Goal: Task Accomplishment & Management: Manage account settings

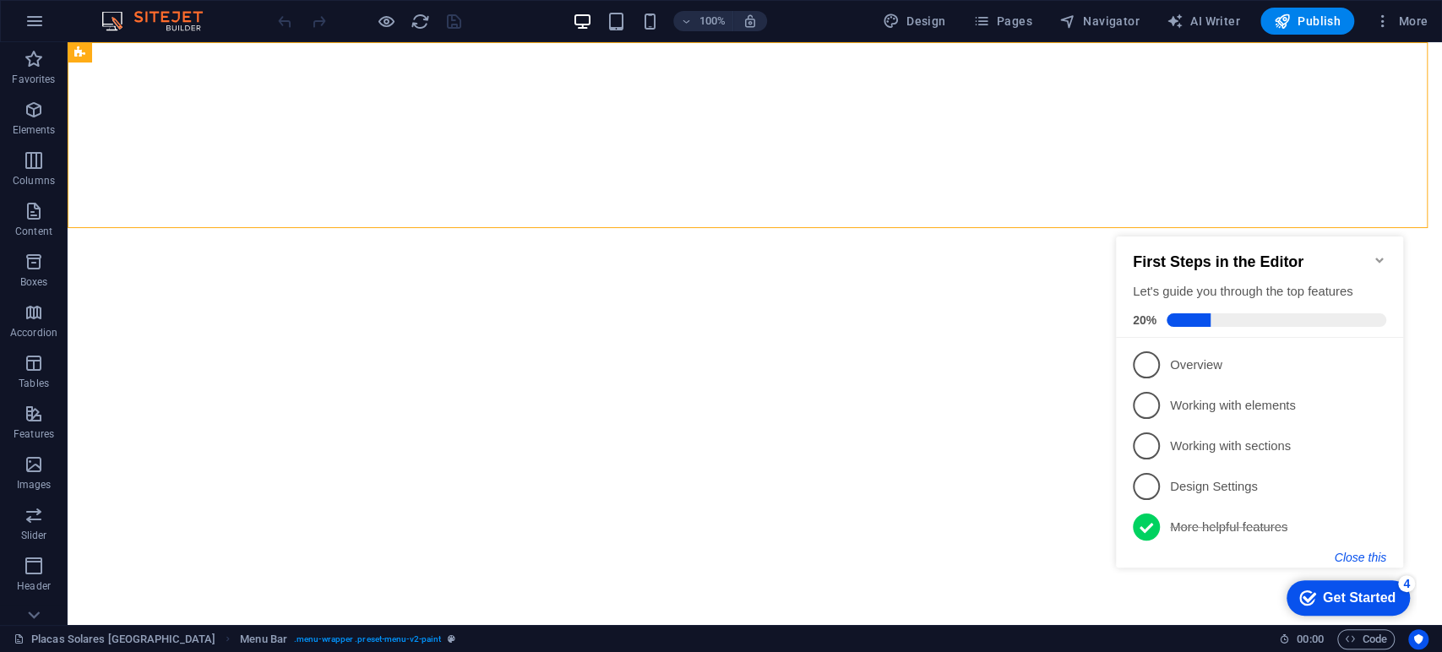
click at [1363, 551] on button "Close this" at bounding box center [1360, 558] width 52 height 14
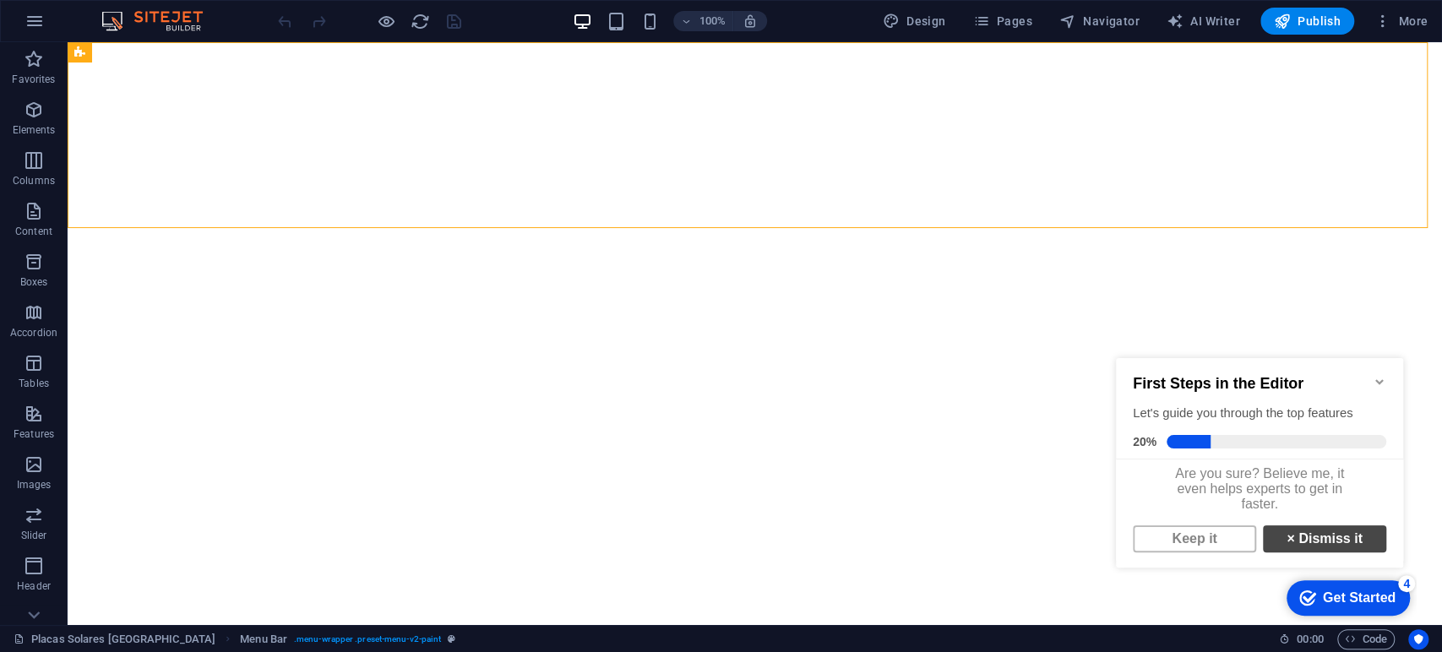
click at [1286, 551] on link "× Dismiss it" at bounding box center [1324, 538] width 123 height 27
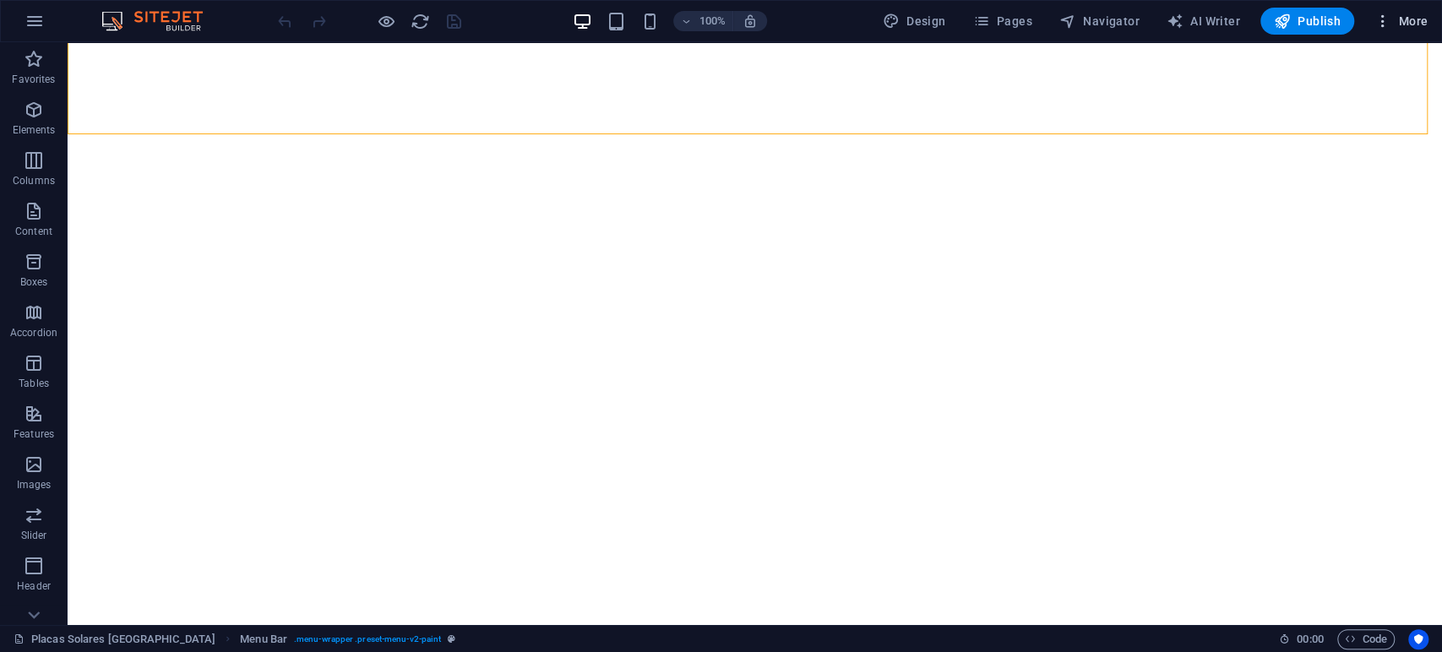
click at [1382, 19] on icon "button" at bounding box center [1382, 21] width 17 height 17
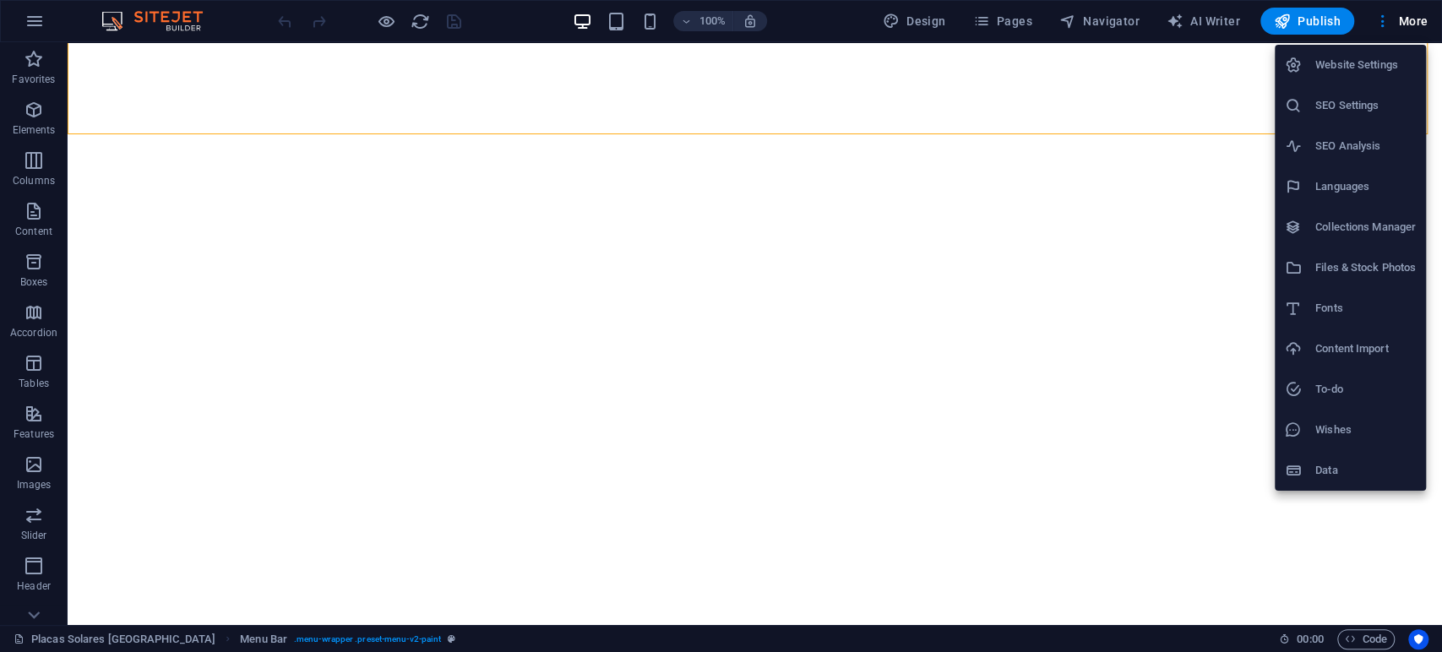
click at [1349, 70] on h6 "Website Settings" at bounding box center [1365, 65] width 100 height 20
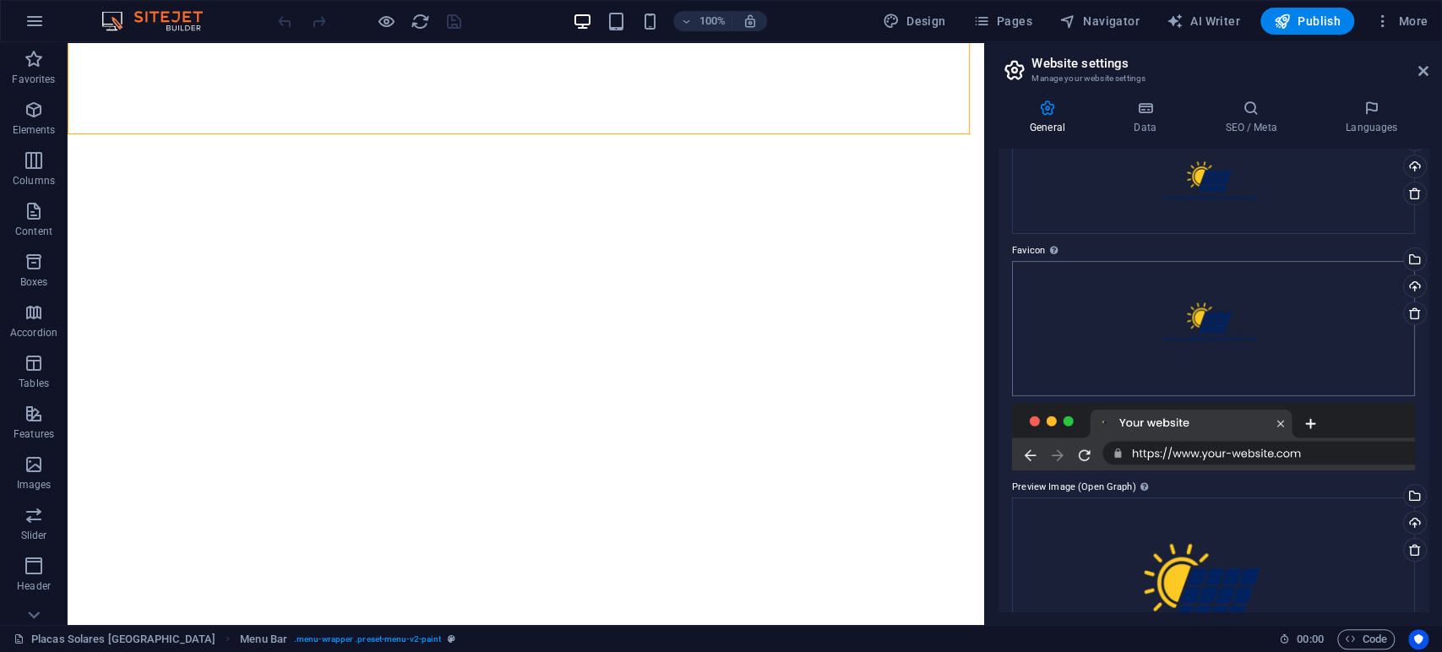
scroll to position [216, 0]
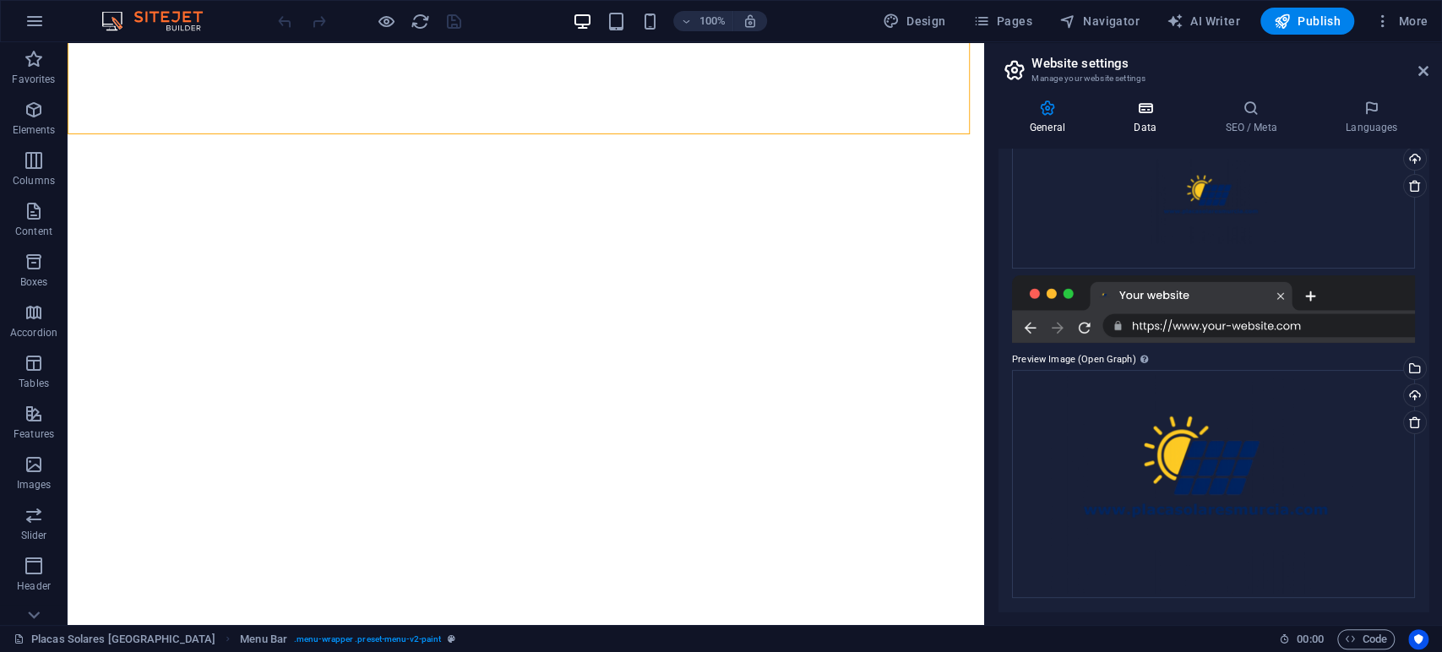
click at [1159, 118] on h4 "Data" at bounding box center [1148, 117] width 91 height 35
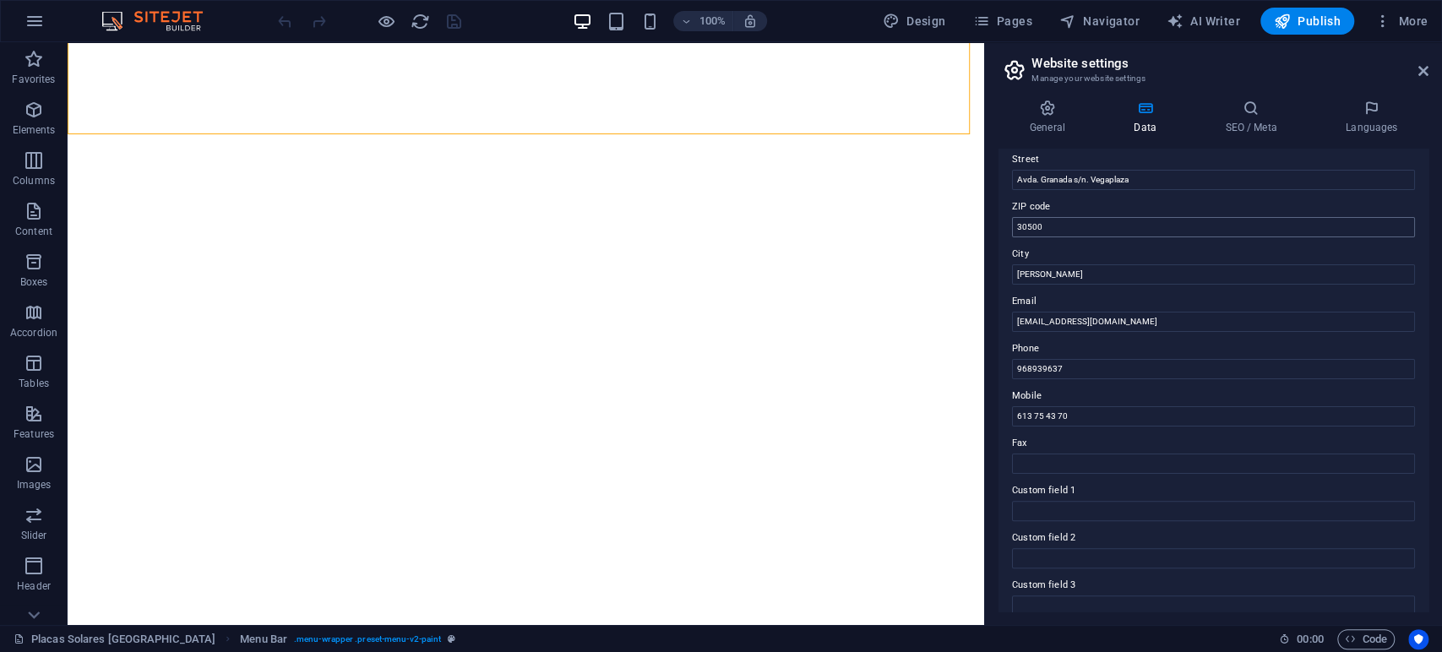
scroll to position [0, 0]
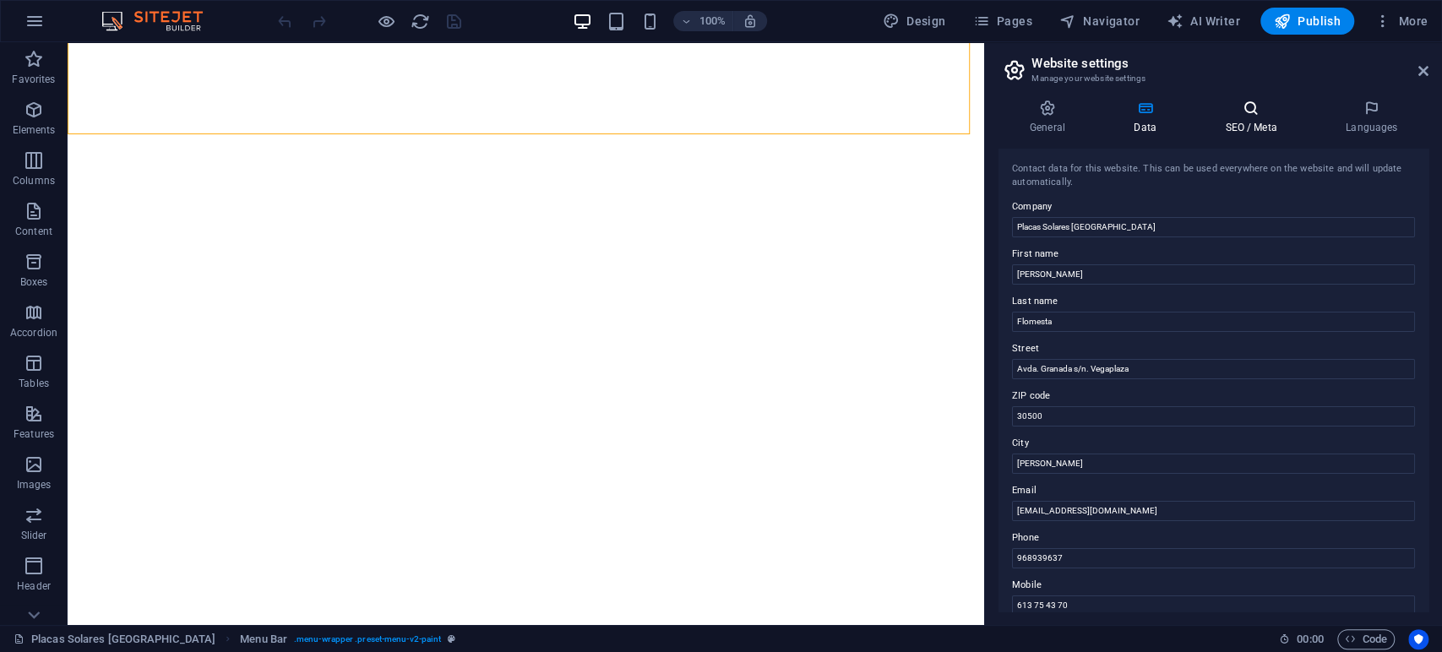
click at [1256, 120] on h4 "SEO / Meta" at bounding box center [1254, 117] width 121 height 35
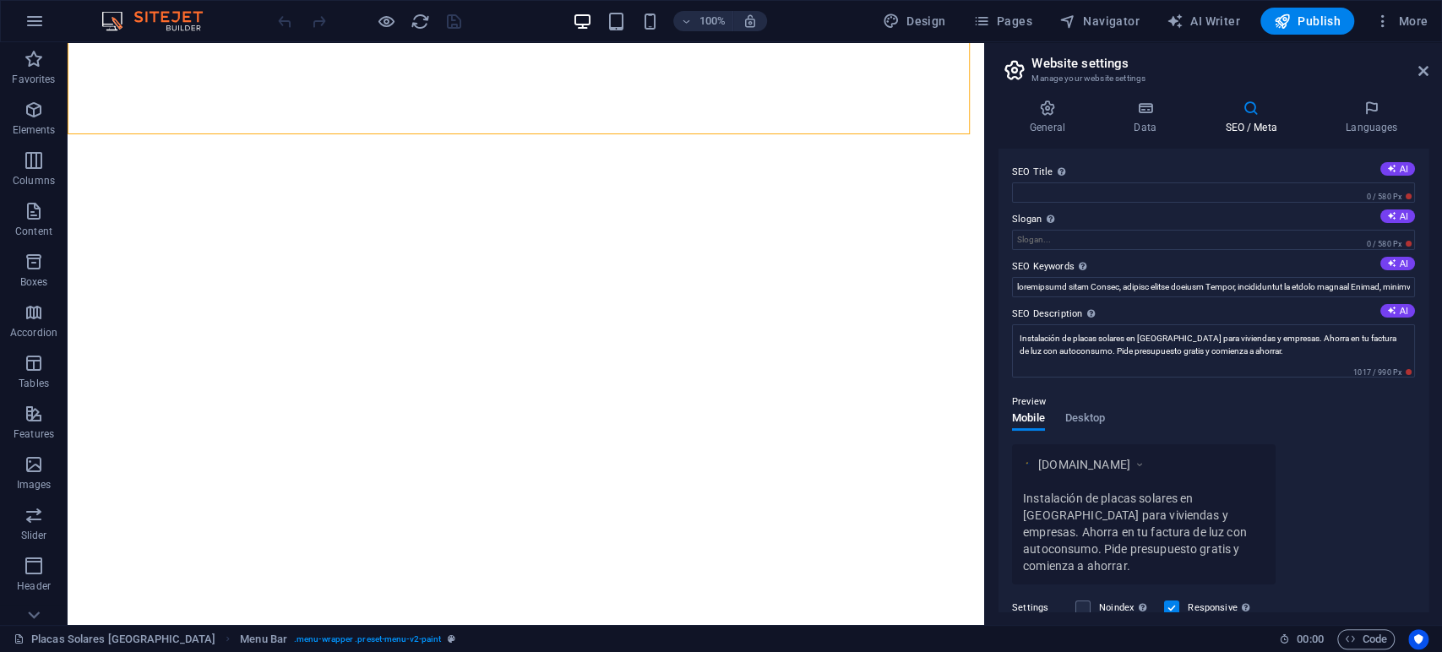
scroll to position [184, 0]
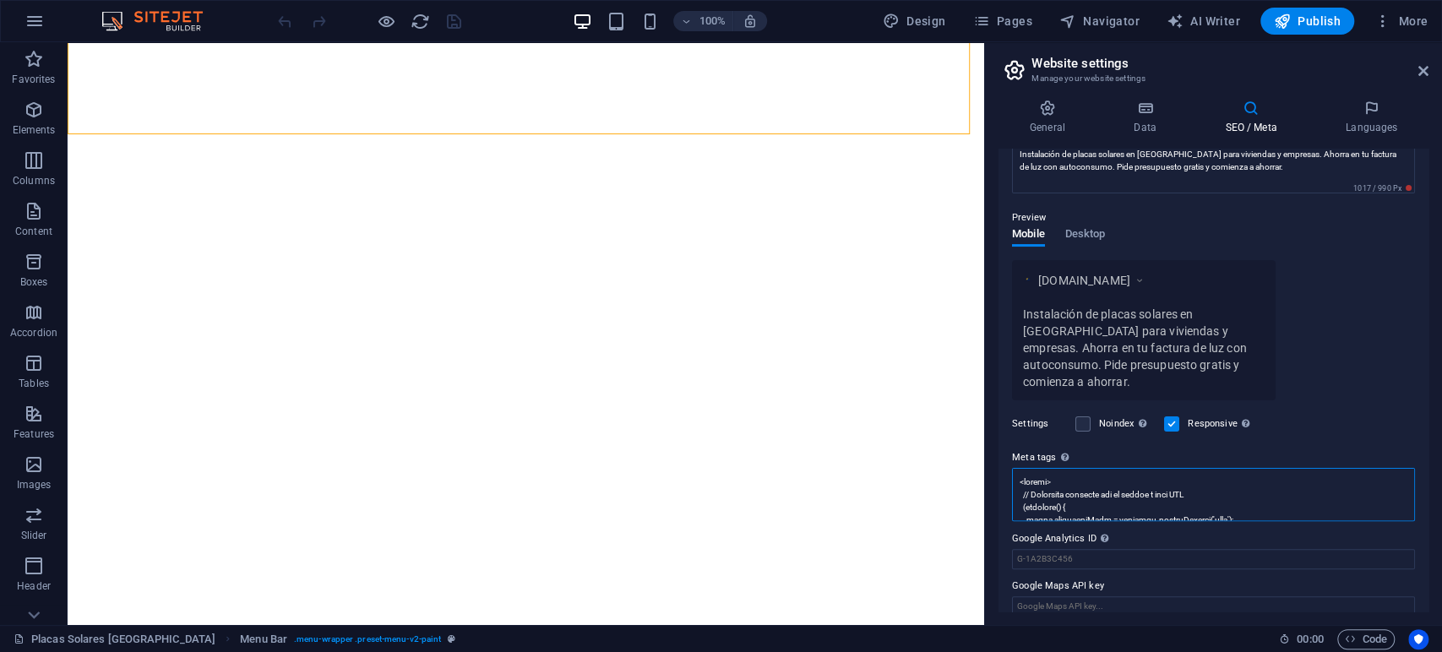
click at [1247, 470] on textarea "Meta tags Enter HTML code here that will be placed inside the tags of your webs…" at bounding box center [1213, 494] width 403 height 53
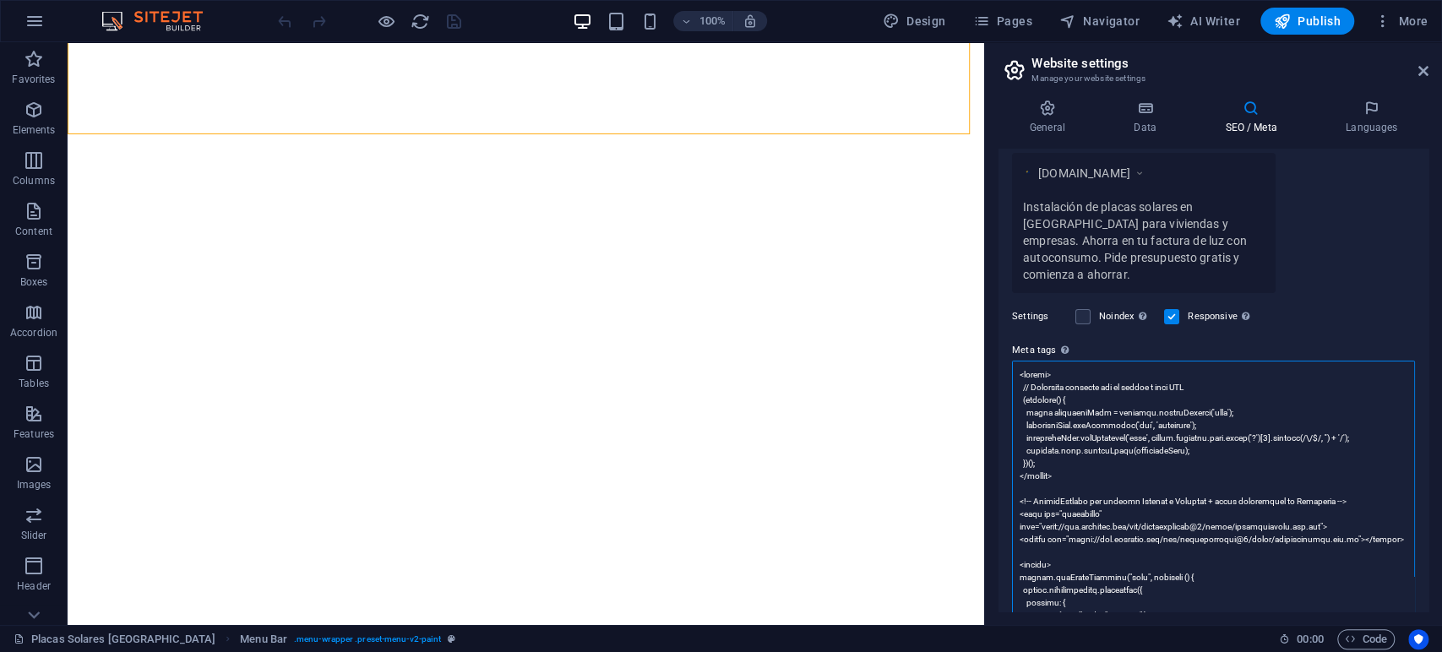
scroll to position [0, 0]
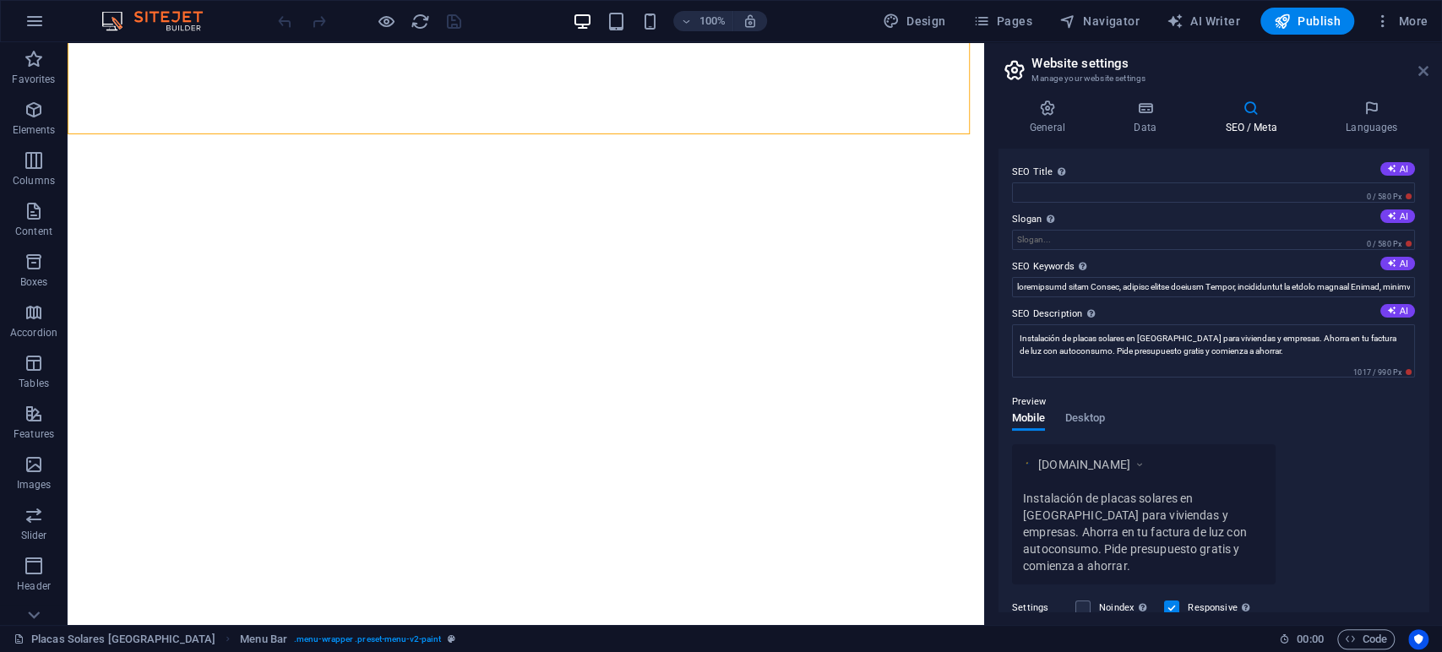
click at [1420, 71] on icon at bounding box center [1423, 71] width 10 height 14
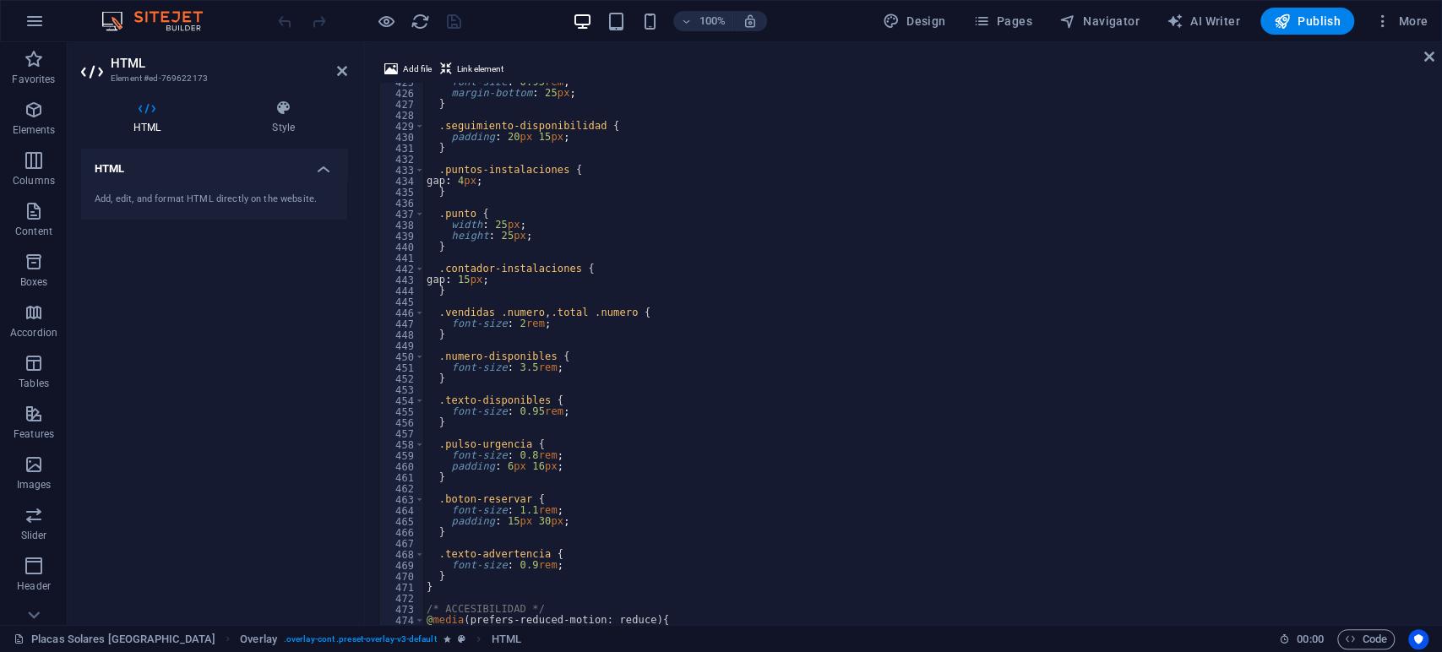
scroll to position [4758, 0]
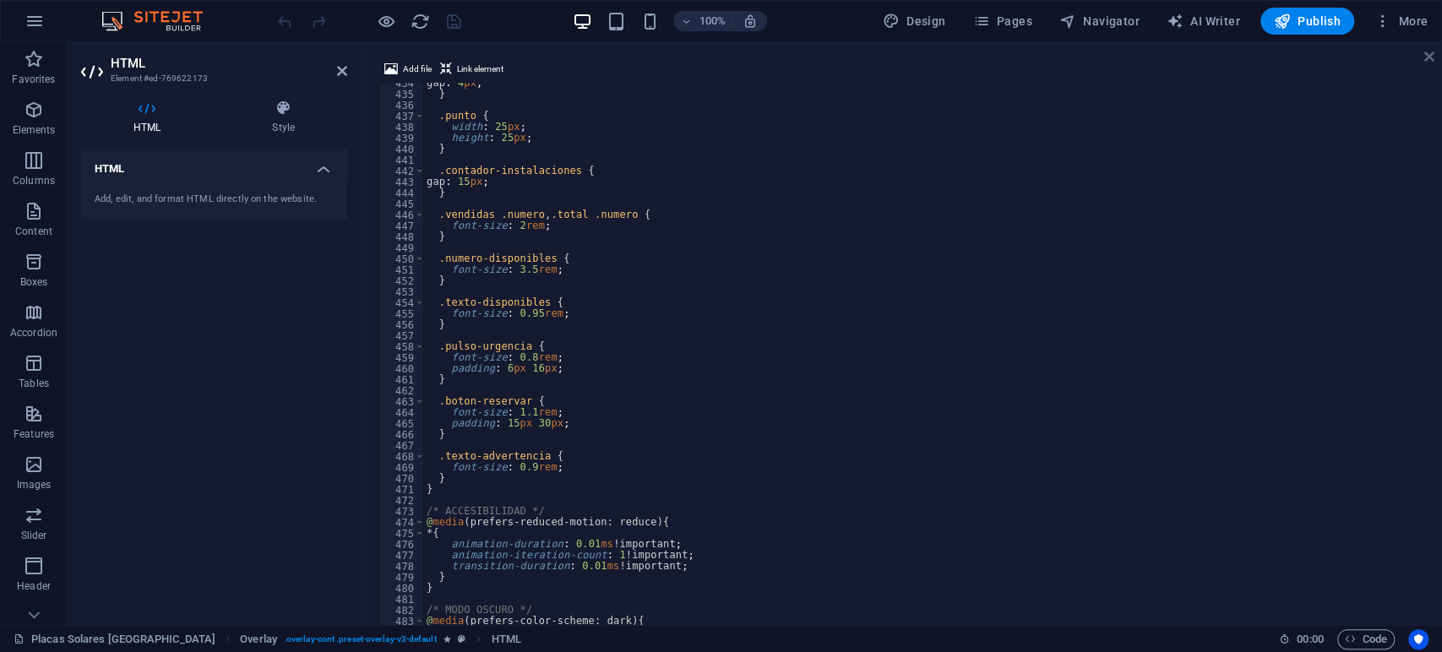
click at [1429, 53] on icon at bounding box center [1429, 57] width 10 height 14
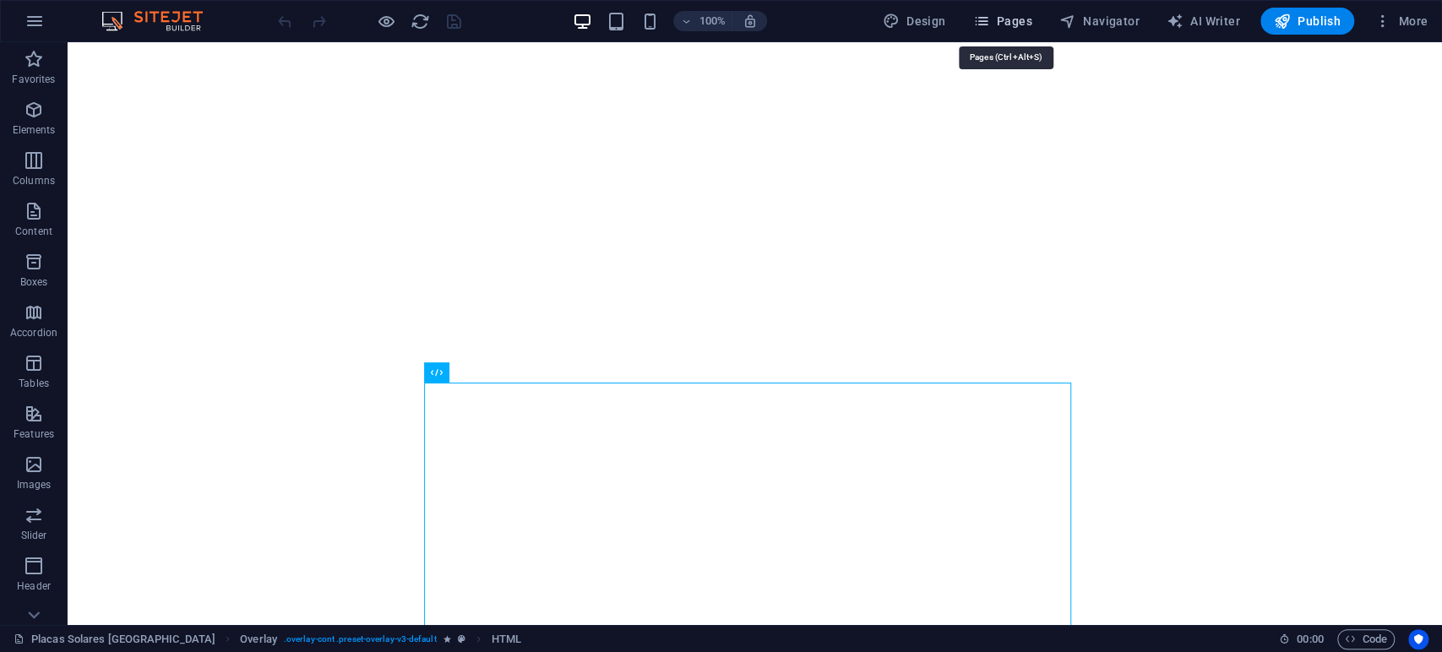
click at [1016, 20] on span "Pages" at bounding box center [1001, 21] width 59 height 17
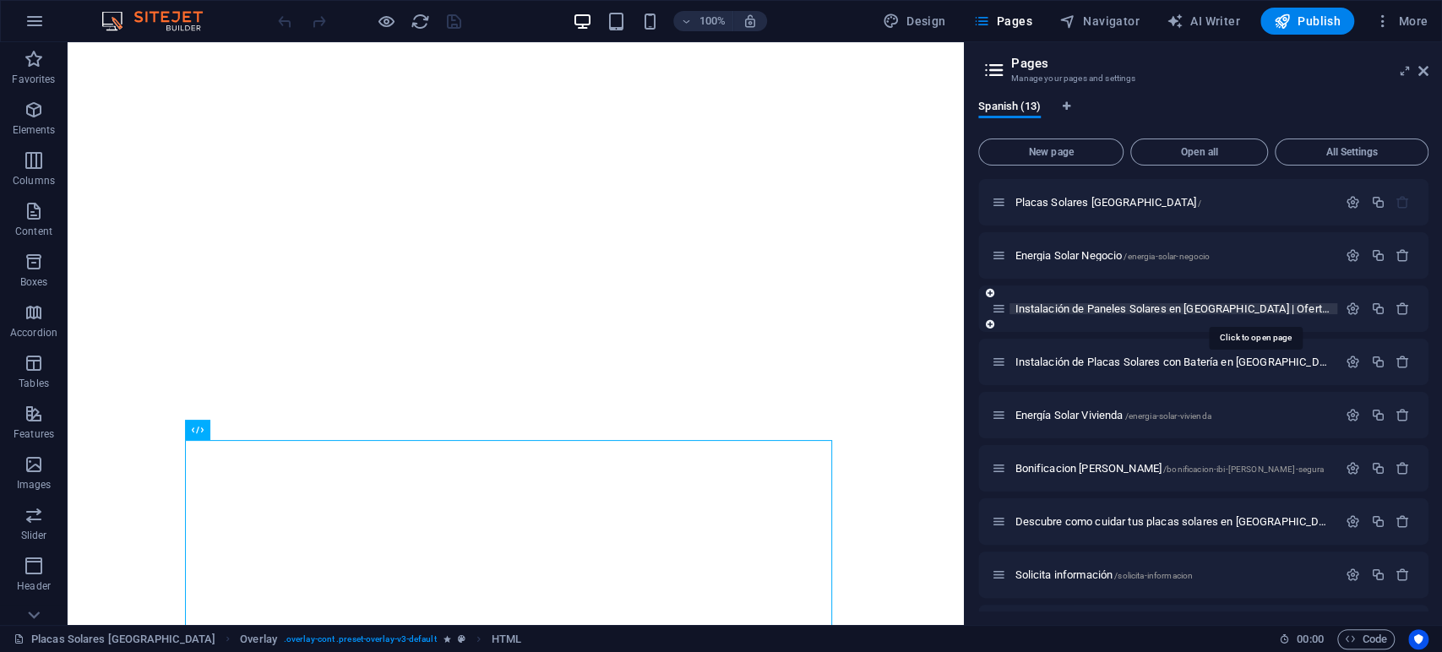
click at [1128, 304] on span "Instalación de Paneles Solares en [GEOGRAPHIC_DATA] | Oferta Exclusiva 2025 /of…" at bounding box center [1316, 308] width 605 height 13
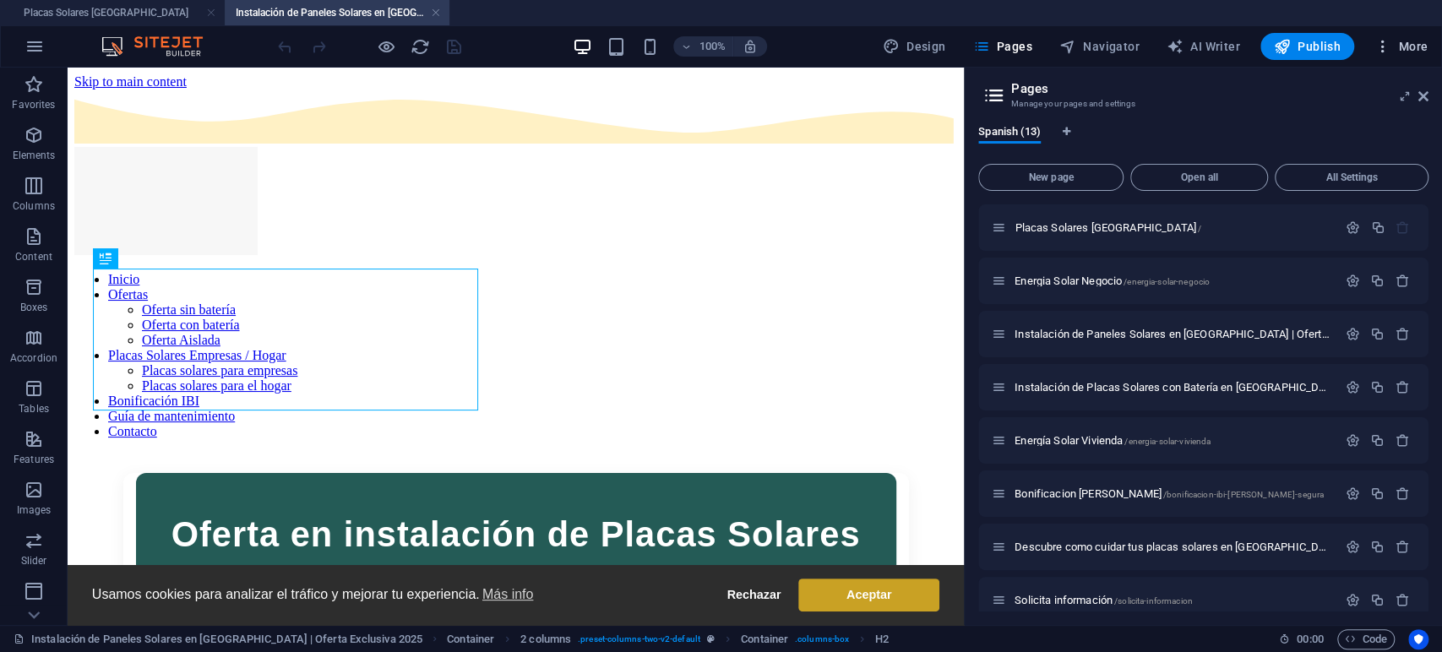
scroll to position [2669, 0]
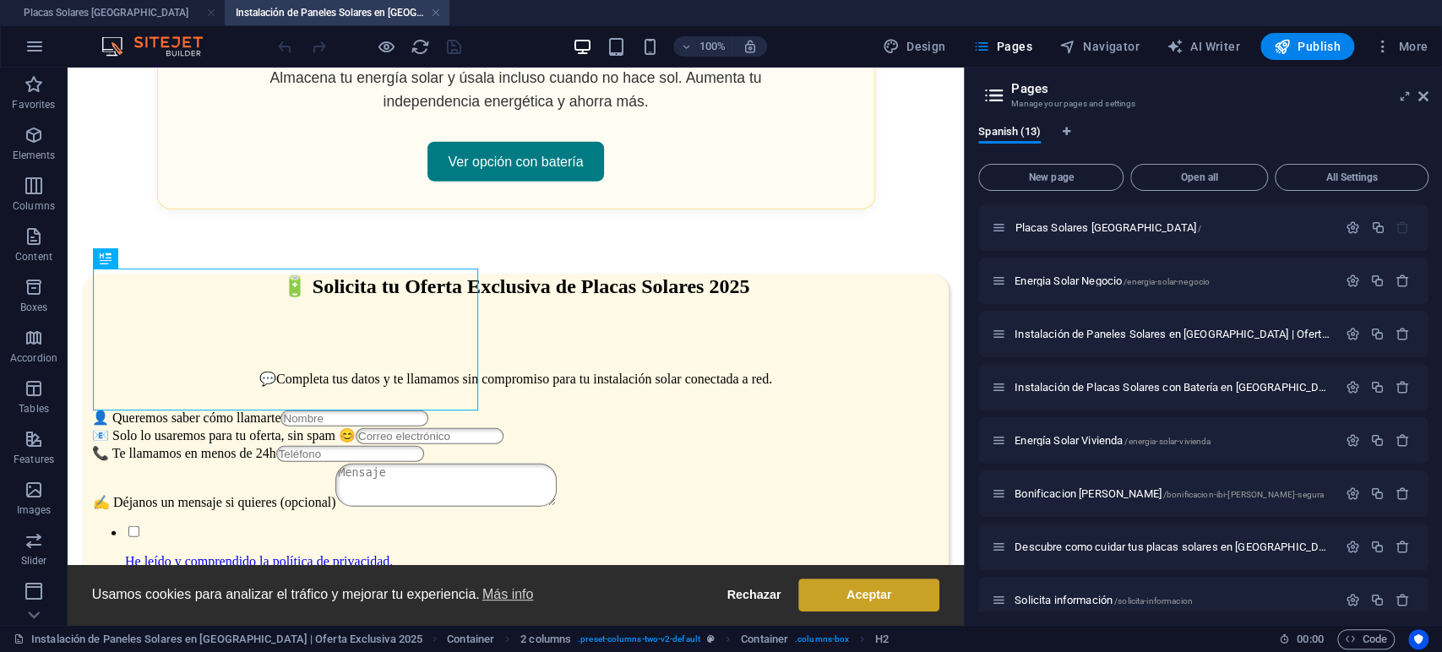
click at [1431, 91] on aside "Pages Manage your pages and settings Spanish (13) New page Open all All Setting…" at bounding box center [1203, 346] width 478 height 557
click at [1422, 94] on icon at bounding box center [1423, 97] width 10 height 14
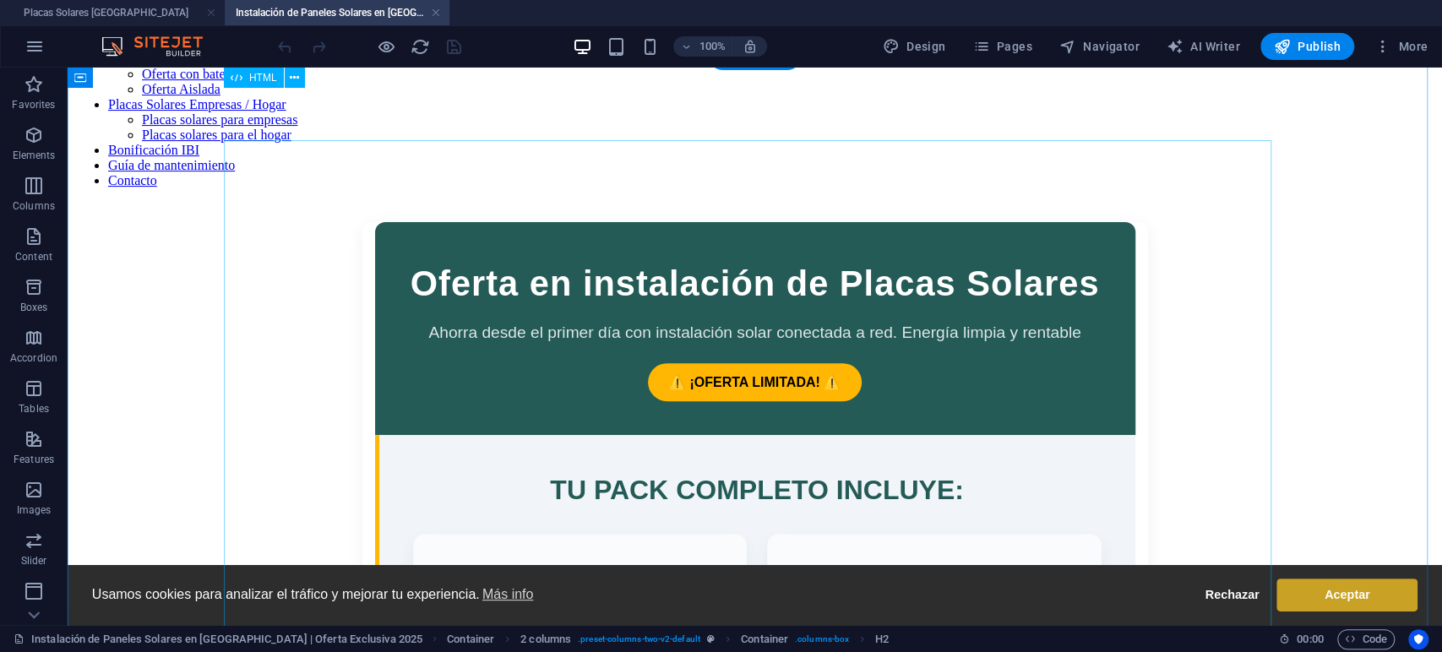
scroll to position [0, 0]
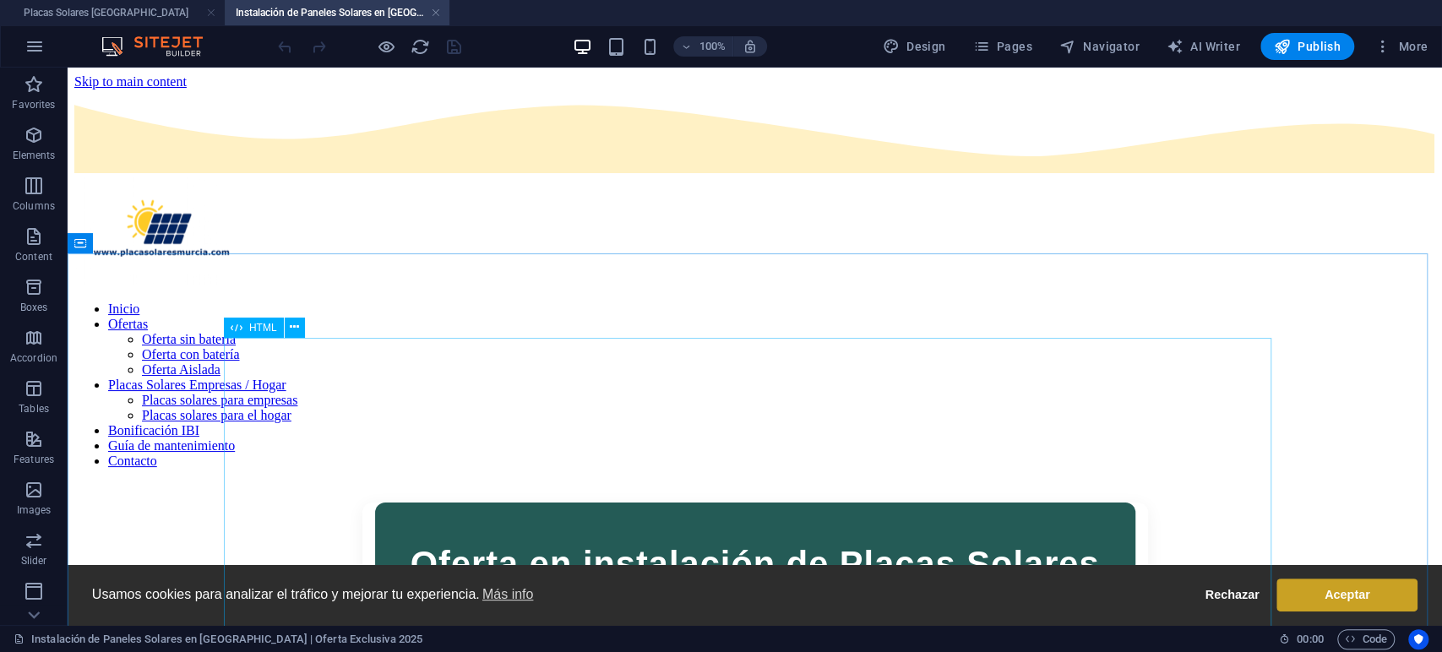
click at [270, 327] on span "HTML" at bounding box center [263, 328] width 28 height 10
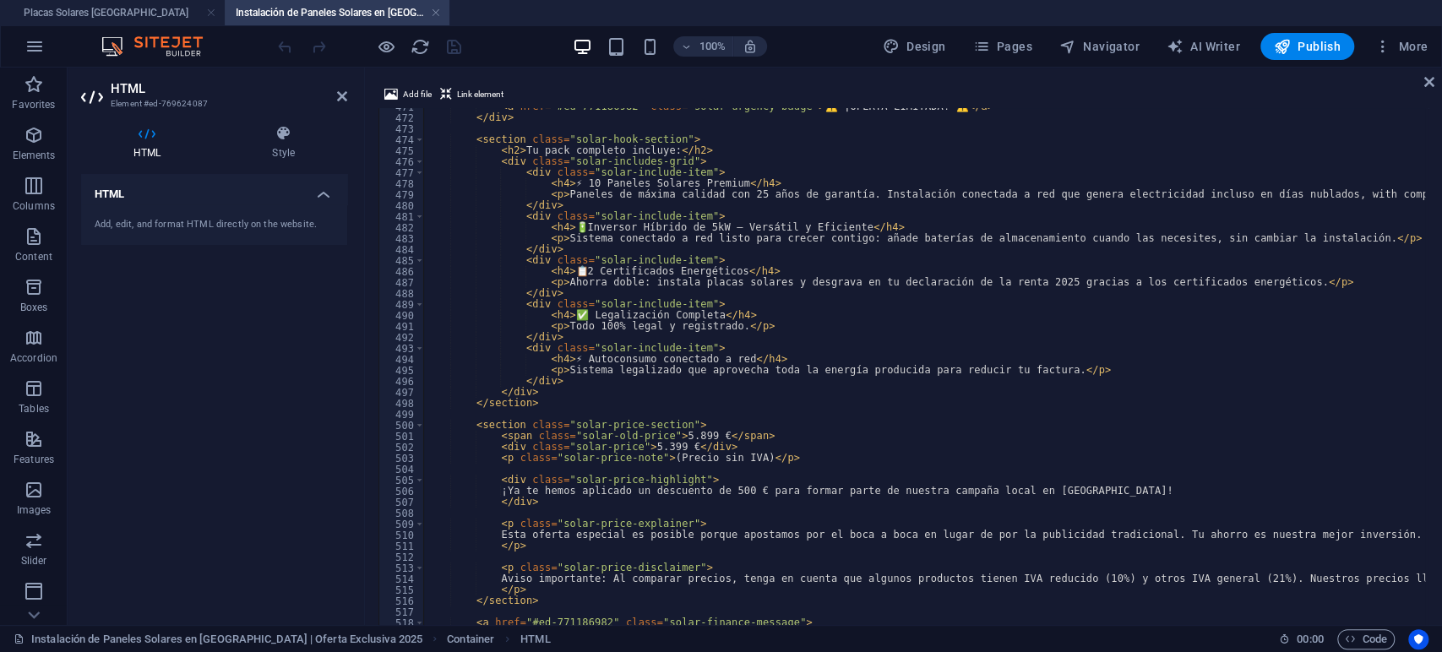
scroll to position [5308, 0]
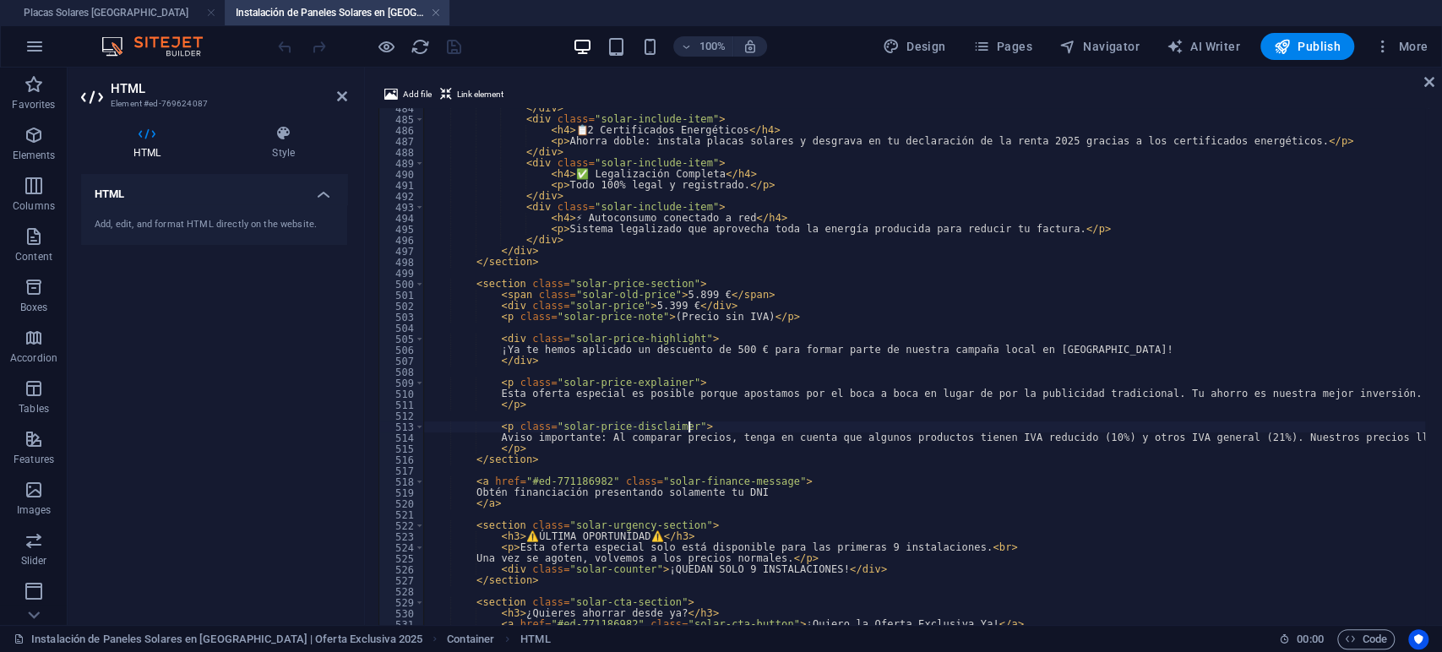
click at [906, 422] on div "</ div > < div class = "solar-include-item" > < h4 > 📋 2 Certificados Energétic…" at bounding box center [1285, 413] width 1725 height 621
type textarea "<p class="solar-price-disclaimer">"
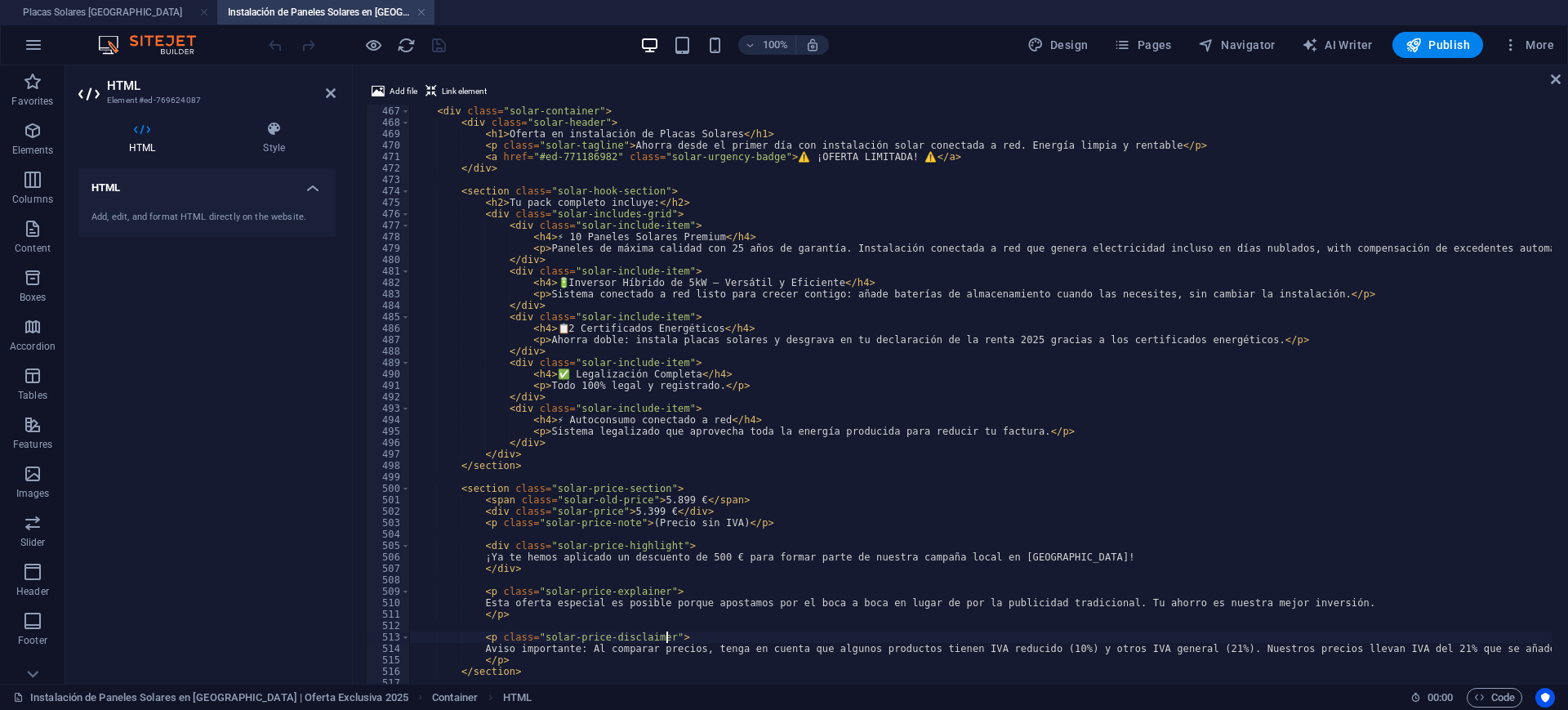
scroll to position [5267, 0]
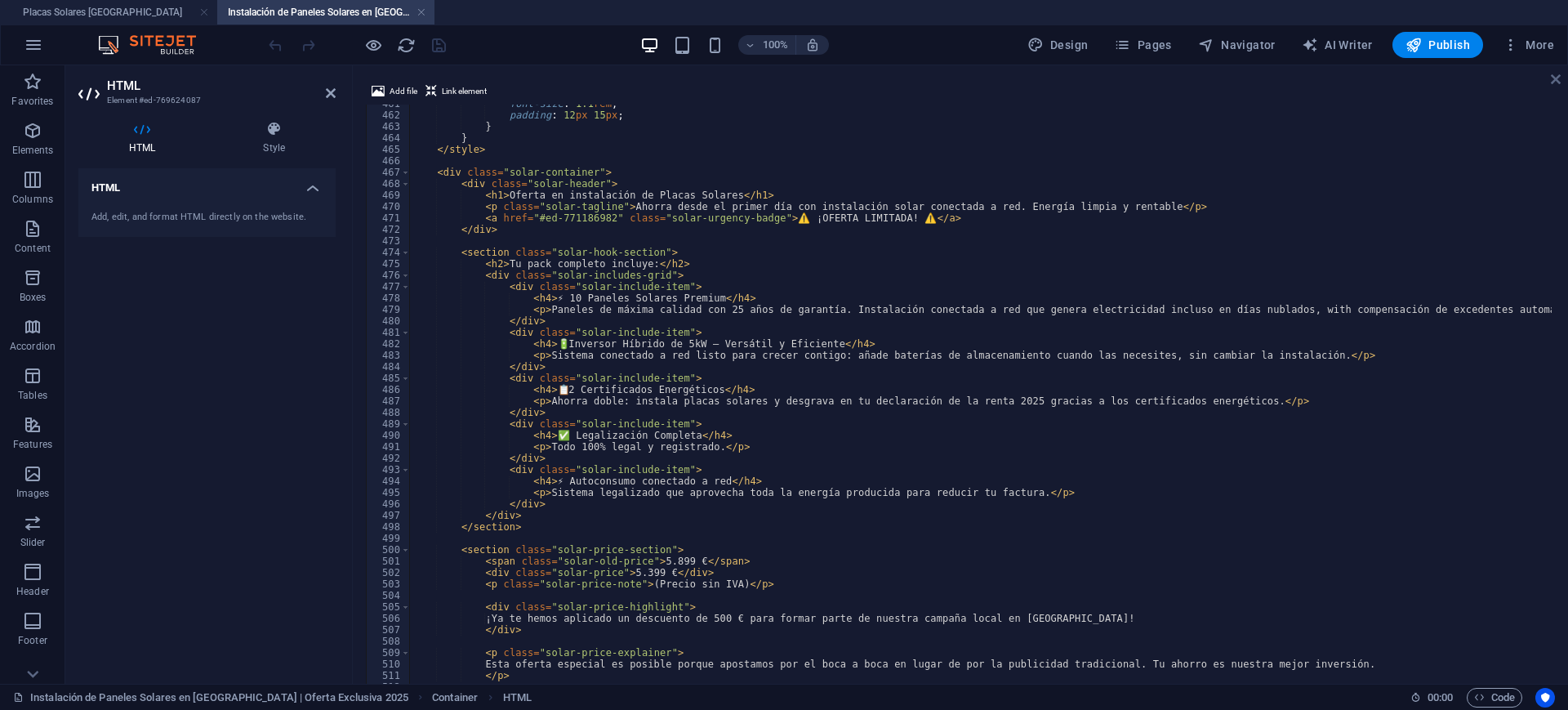
click at [1394, 78] on icon at bounding box center [1556, 79] width 10 height 14
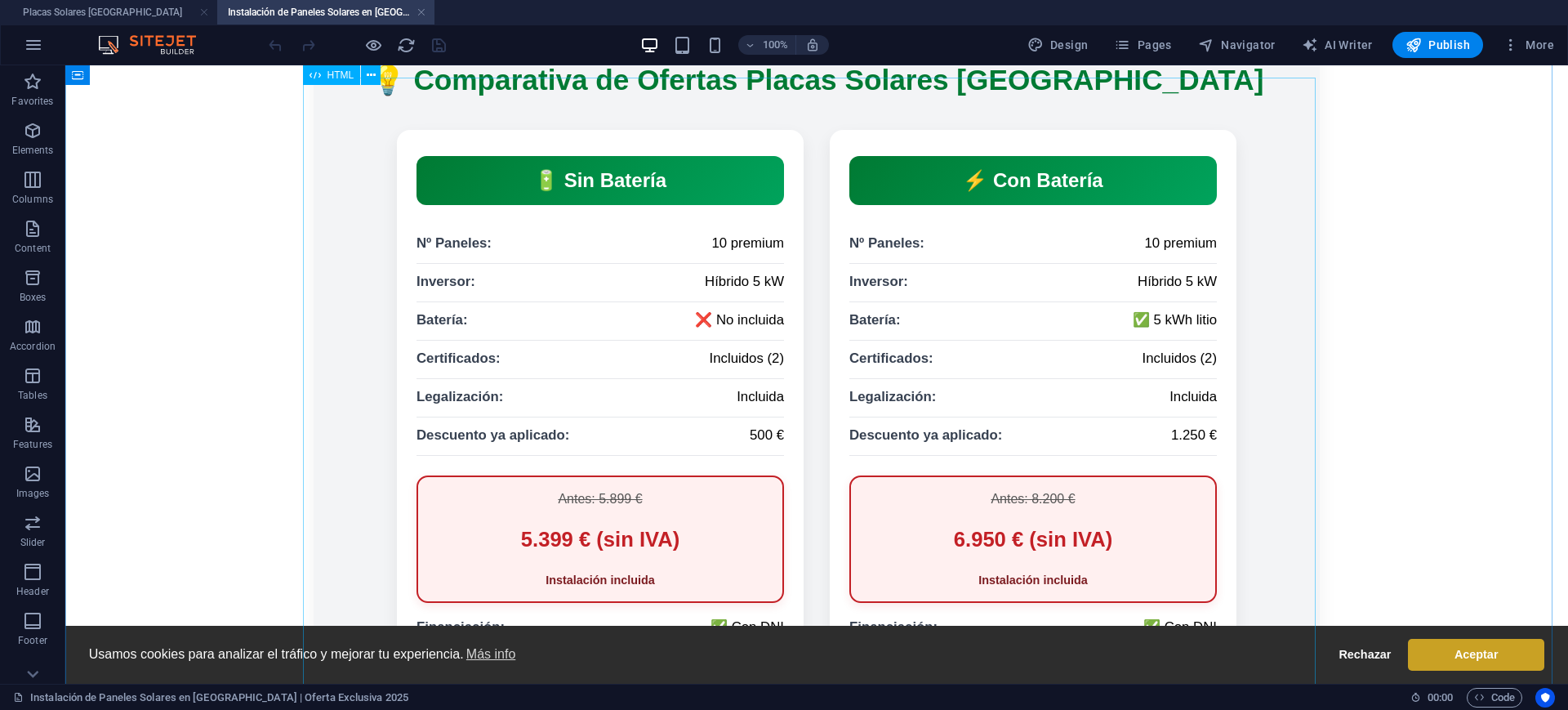
scroll to position [3239, 0]
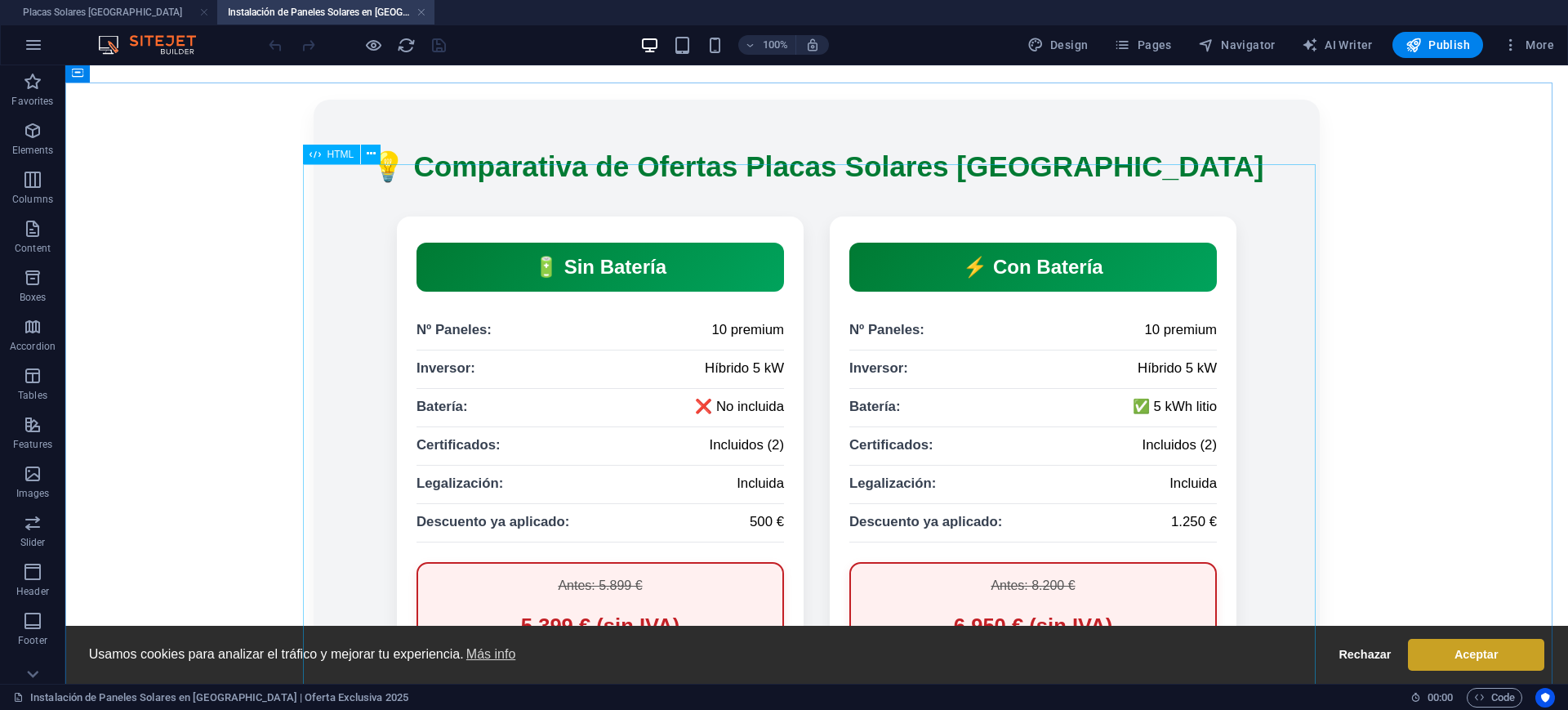
click at [333, 150] on span "HTML" at bounding box center [341, 155] width 27 height 10
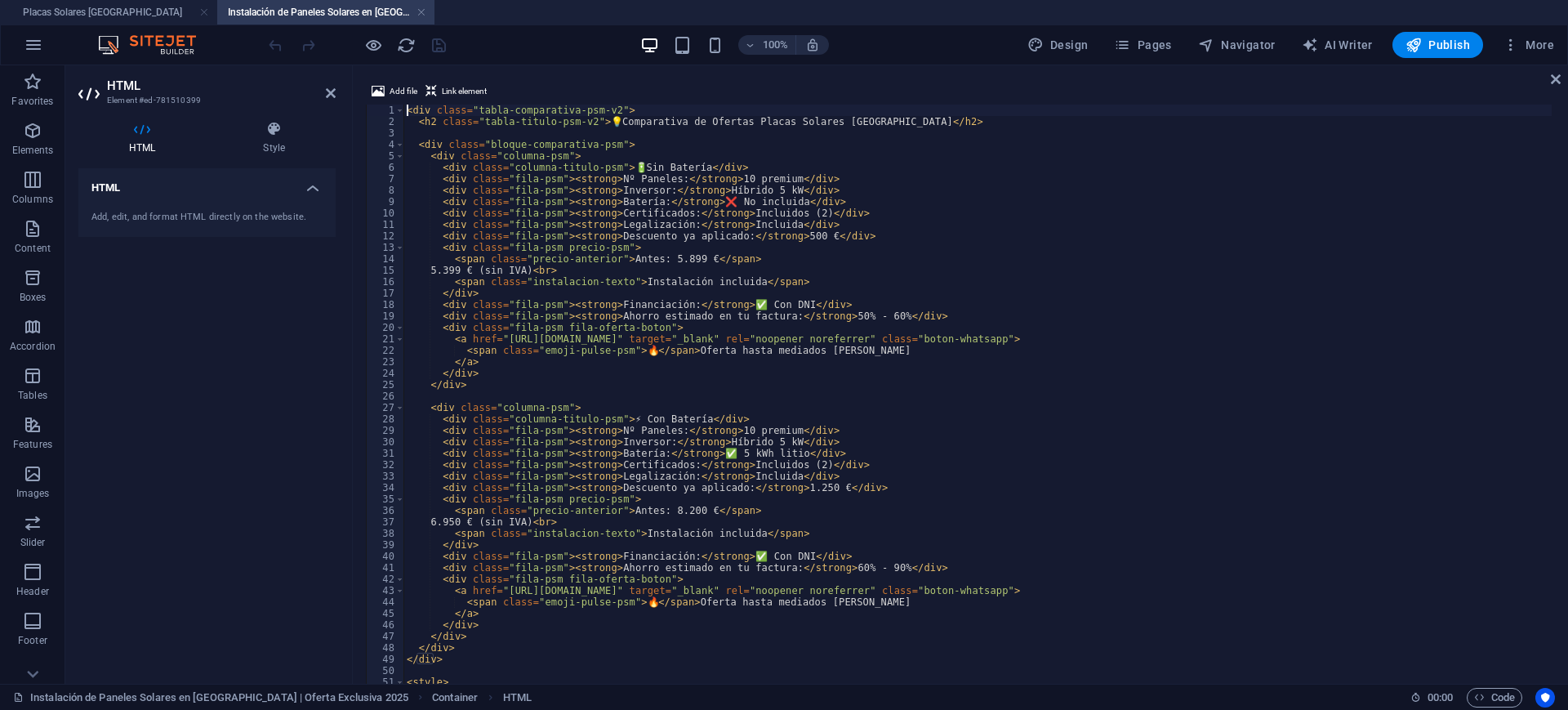
scroll to position [0, 0]
click at [1394, 74] on icon at bounding box center [1556, 79] width 10 height 14
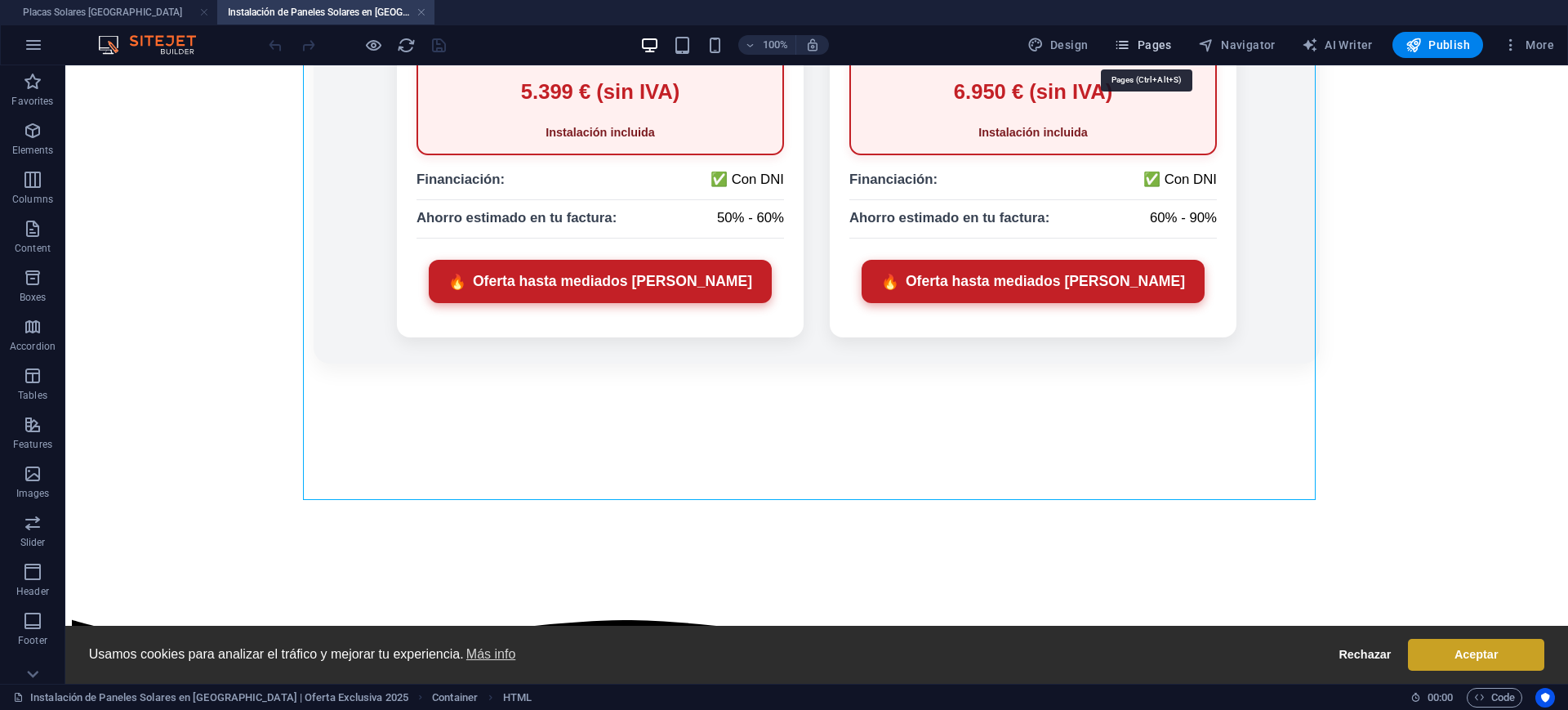
click at [1167, 43] on span "Pages" at bounding box center [1142, 44] width 57 height 16
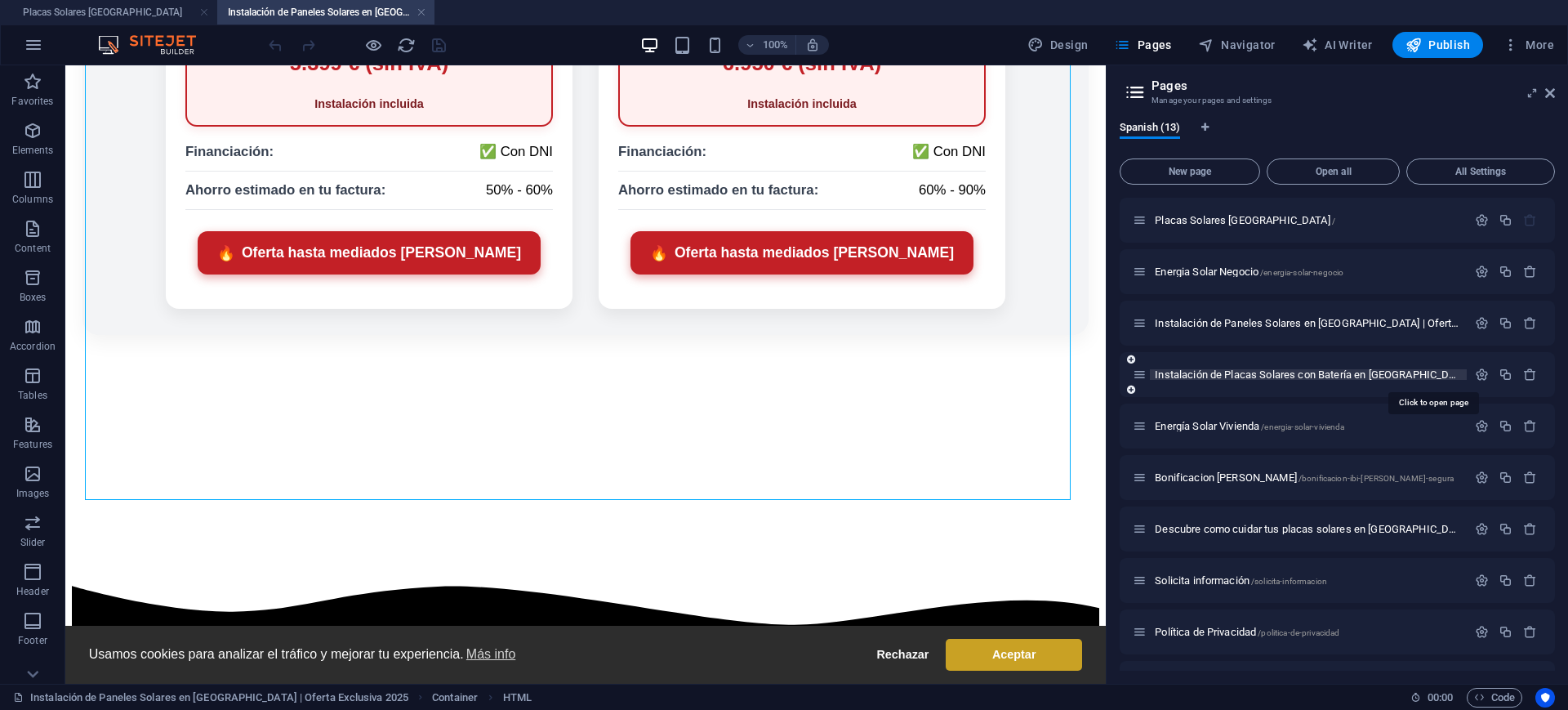
click at [1292, 371] on span "Instalación de Placas Solares con Batería en [GEOGRAPHIC_DATA] | Oferta 2025 /i…" at bounding box center [1494, 374] width 678 height 13
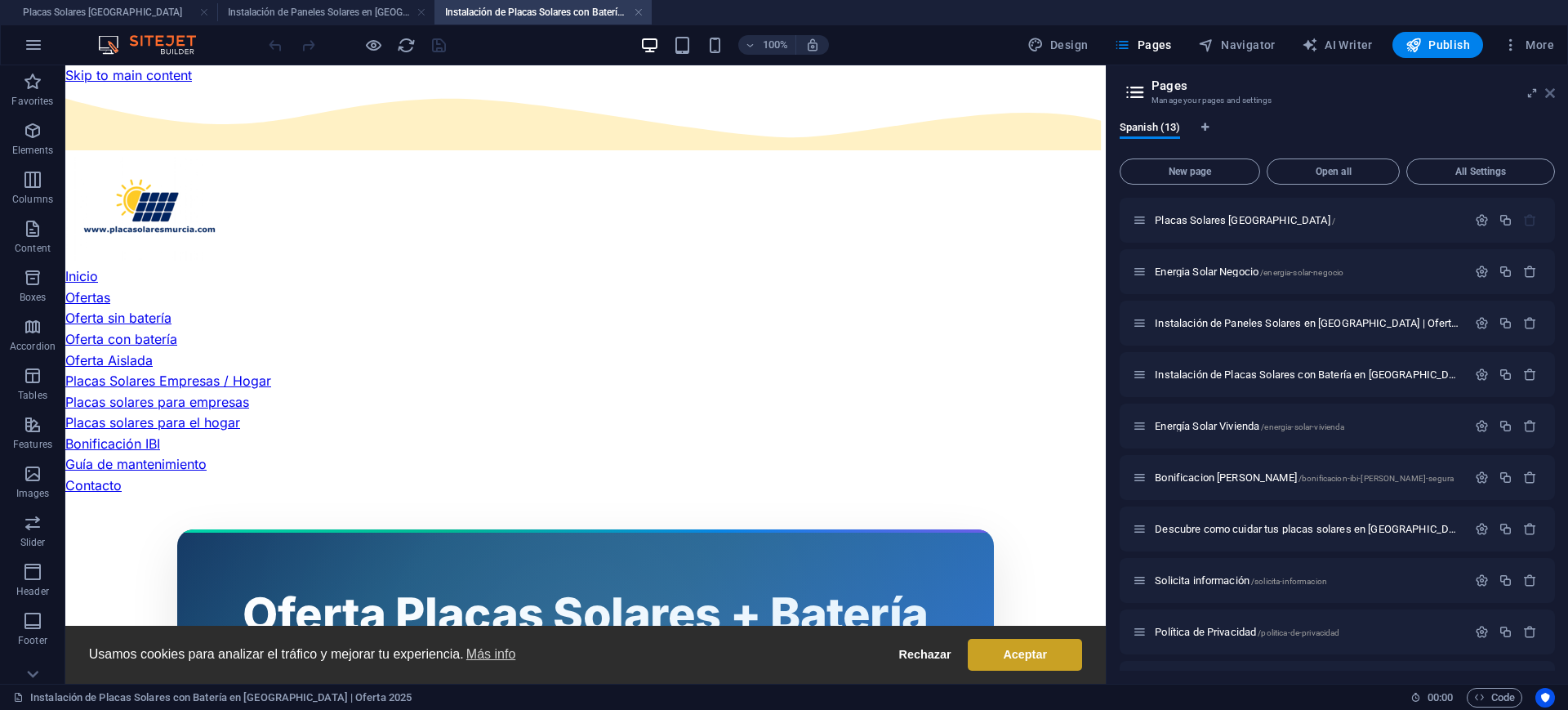
click at [1394, 91] on icon at bounding box center [1551, 94] width 10 height 14
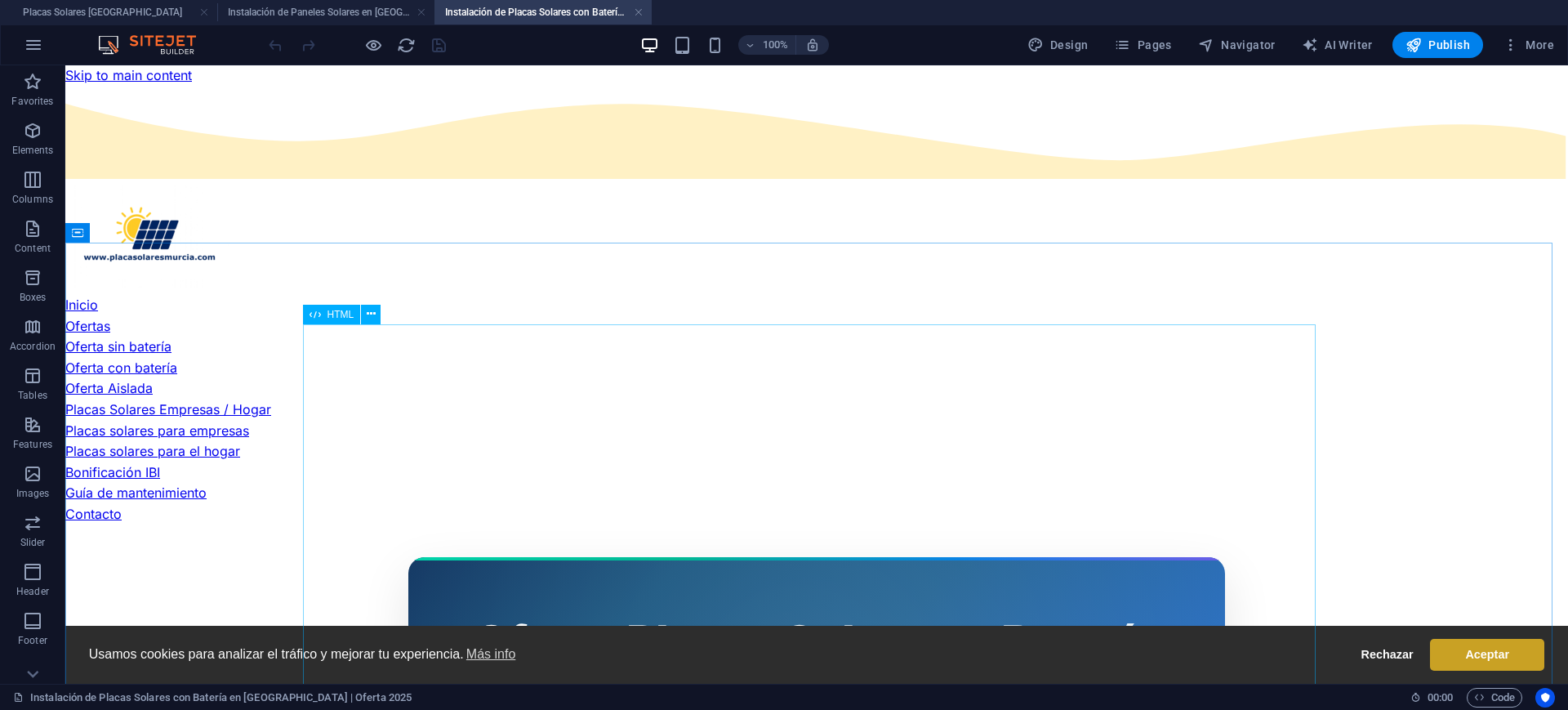
click at [342, 314] on span "HTML" at bounding box center [341, 314] width 27 height 10
click at [344, 314] on span "HTML" at bounding box center [341, 314] width 27 height 10
click at [350, 315] on span "HTML" at bounding box center [341, 314] width 27 height 10
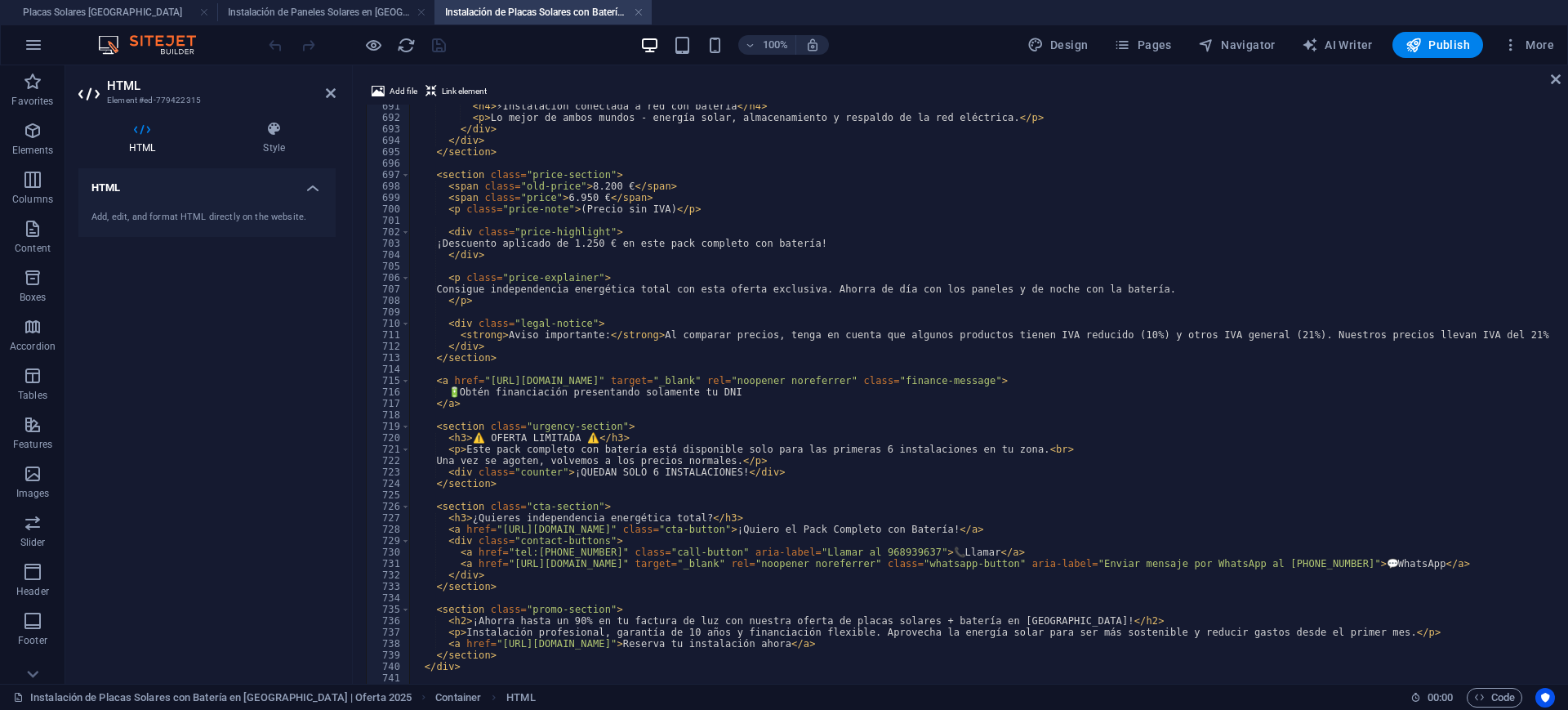
scroll to position [7895, 0]
click at [1394, 76] on icon at bounding box center [1556, 79] width 10 height 14
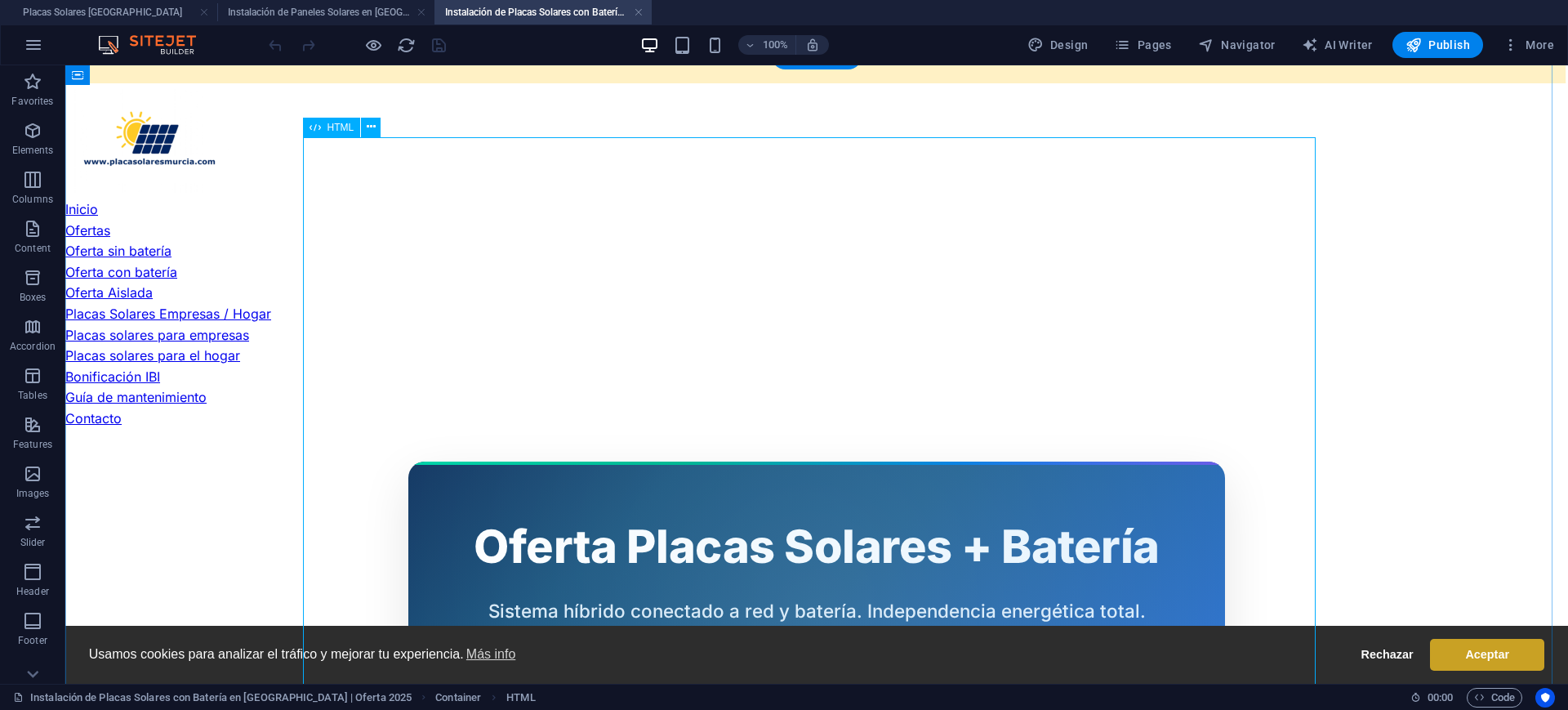
scroll to position [0, 0]
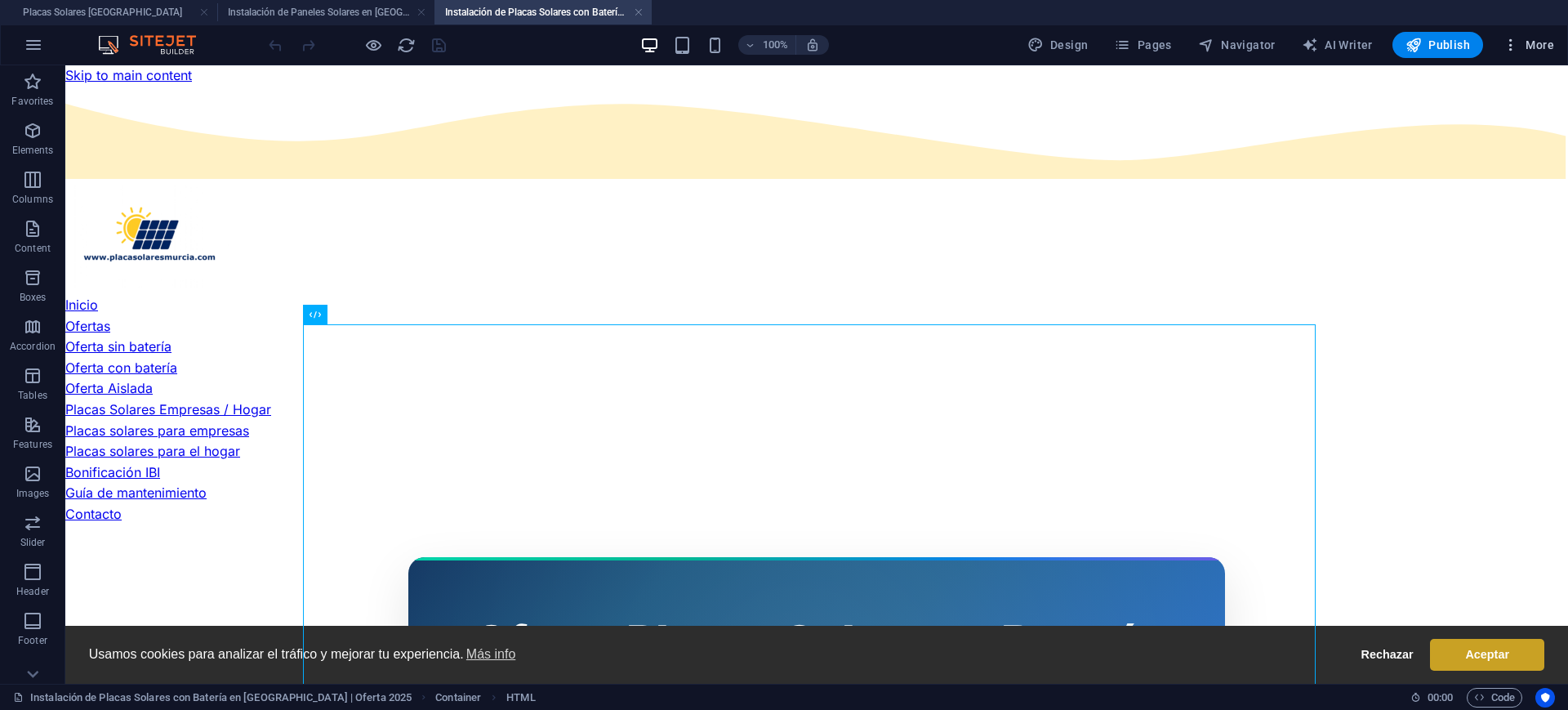
click at [1394, 40] on span "More" at bounding box center [1528, 44] width 51 height 16
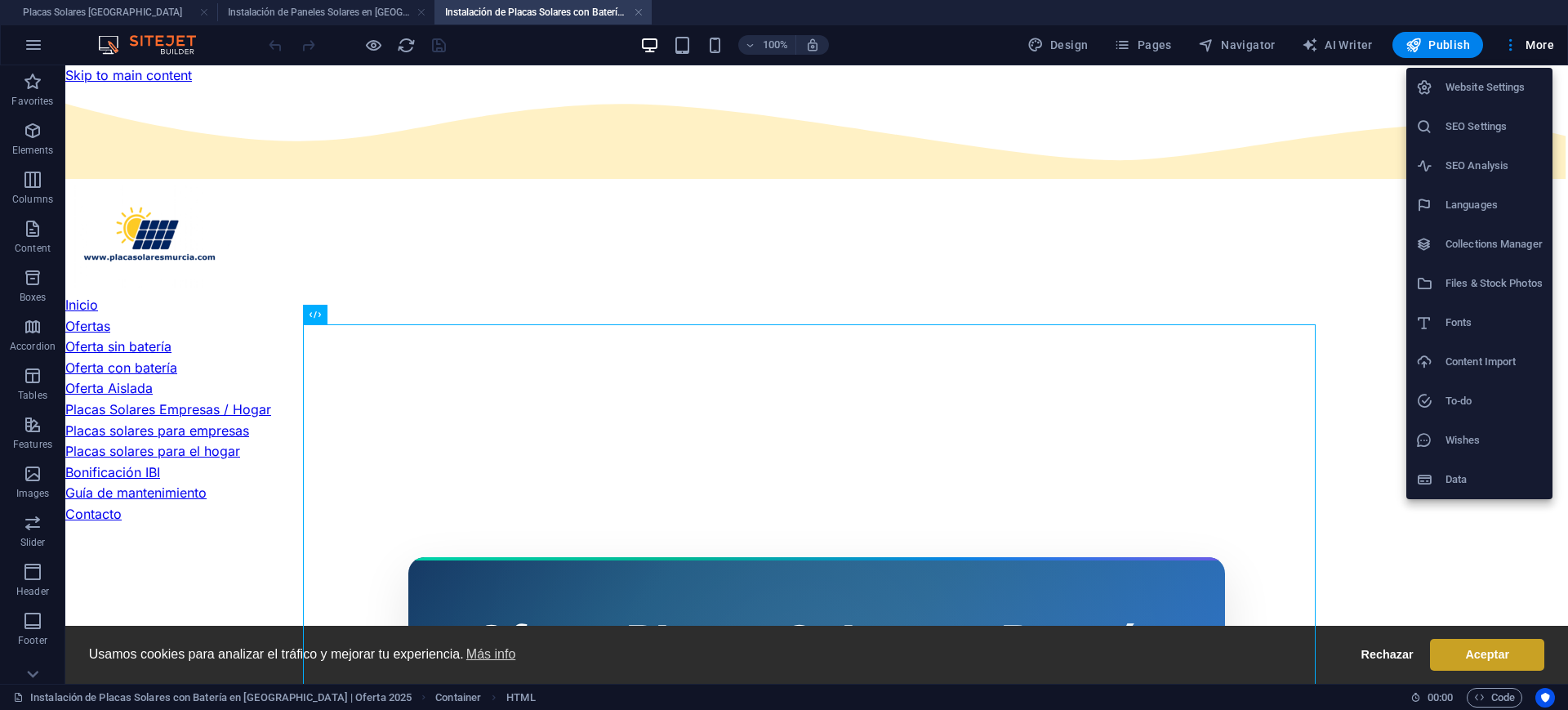
click at [1394, 118] on h6 "SEO Settings" at bounding box center [1494, 127] width 97 height 19
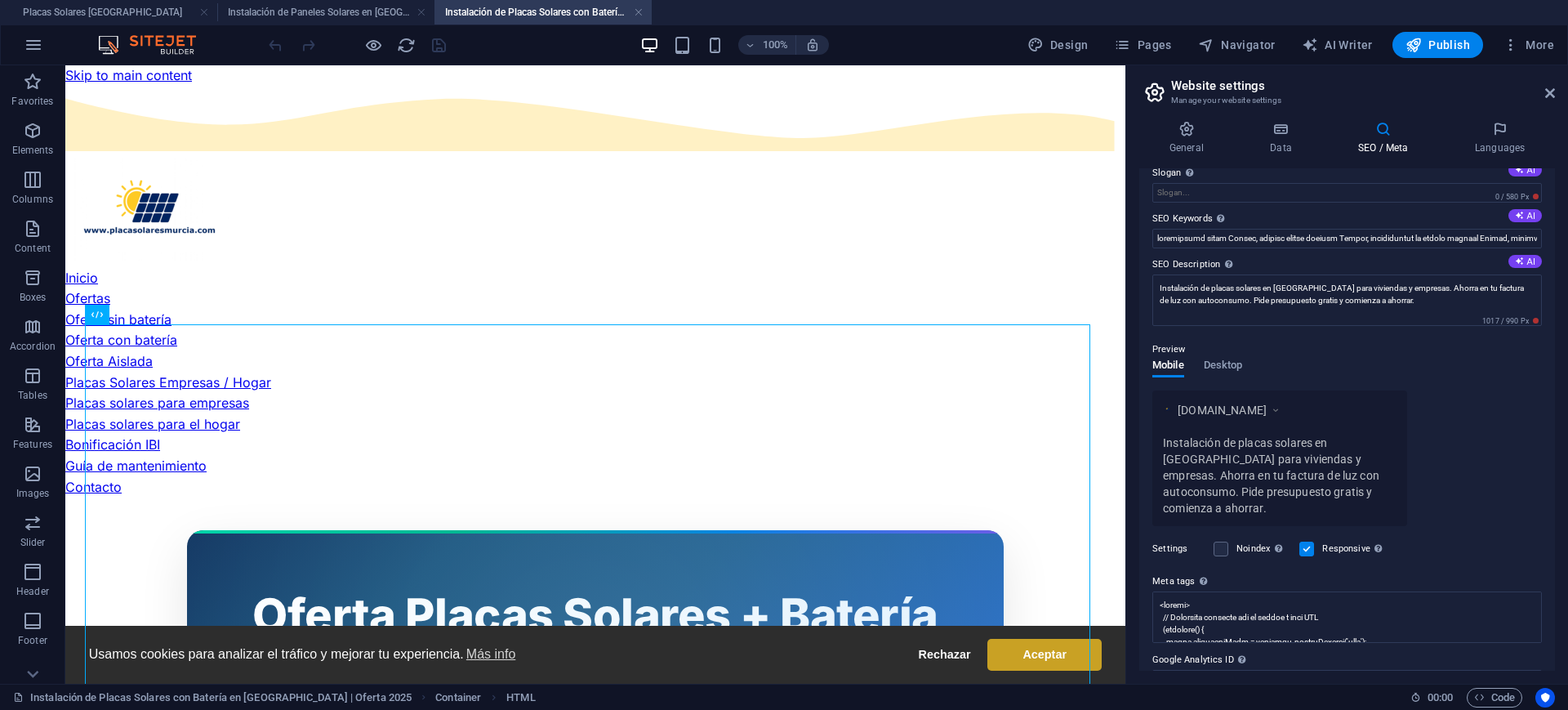
scroll to position [125, 0]
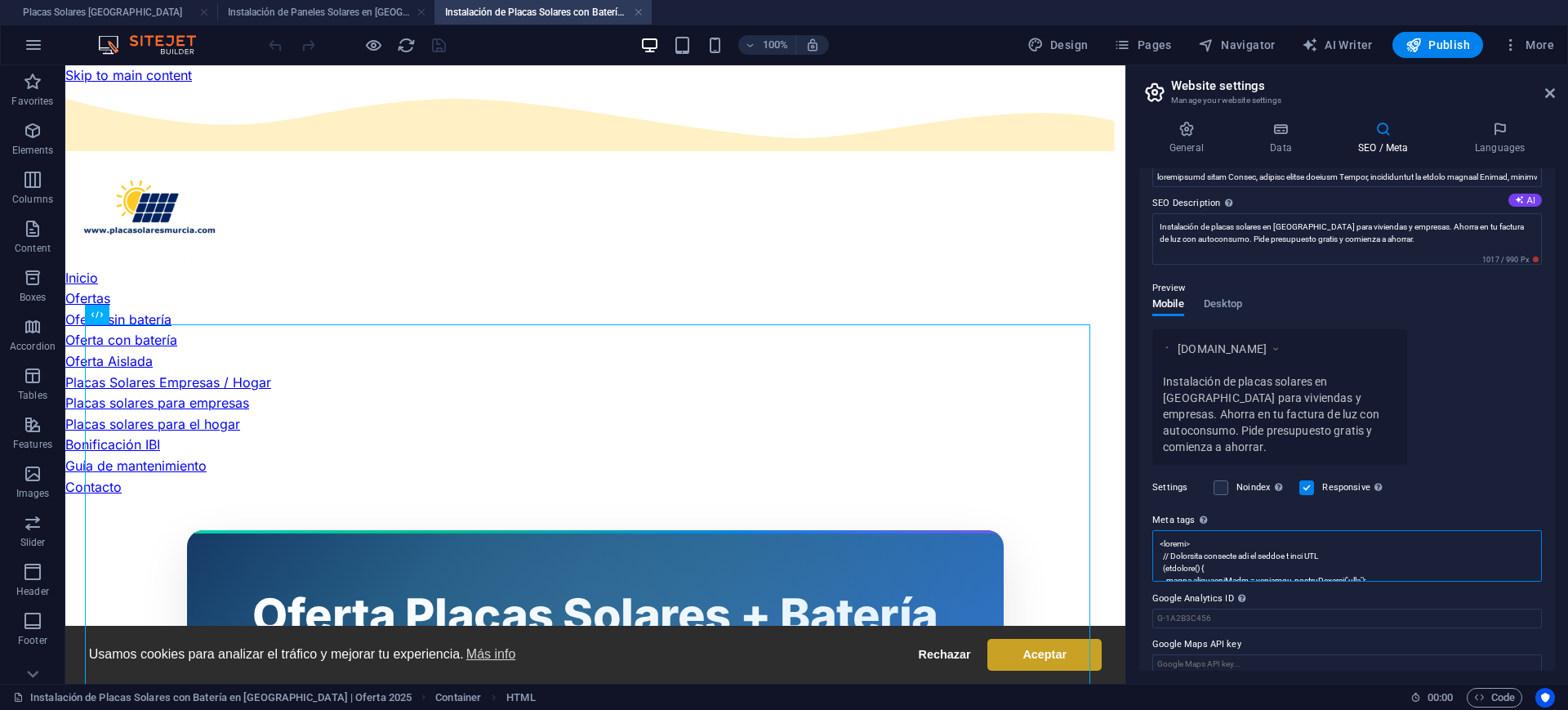
click at [1326, 536] on textarea "Meta tags Enter HTML code here that will be placed inside the tags of your webs…" at bounding box center [1347, 555] width 390 height 51
